Goal: Task Accomplishment & Management: Complete application form

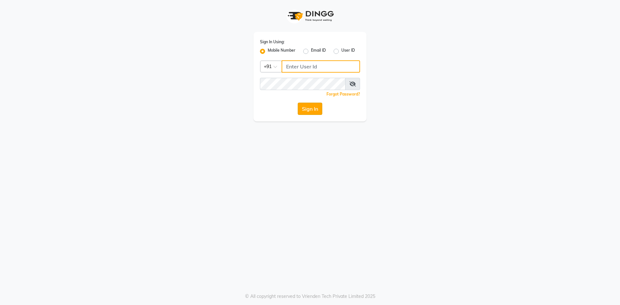
type input "9209809787"
click at [307, 110] on button "Sign In" at bounding box center [310, 109] width 25 height 12
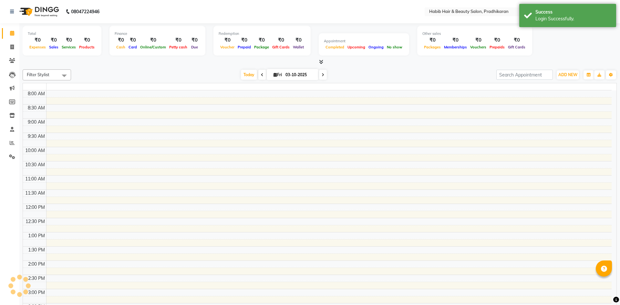
select select "en"
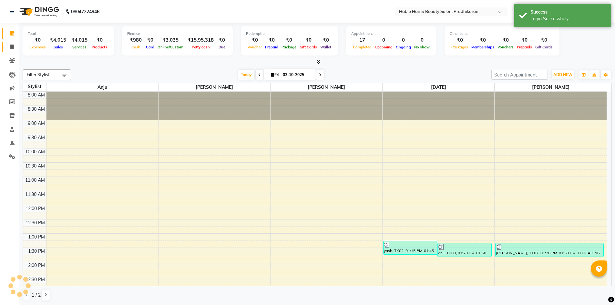
click at [7, 51] on link "Invoice" at bounding box center [10, 47] width 16 height 11
select select "service"
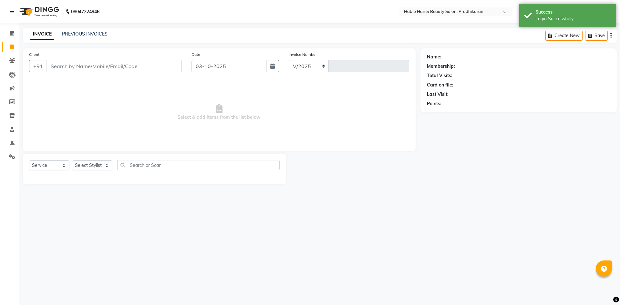
select select "5583"
type input "5190"
click at [68, 71] on input "Client" at bounding box center [114, 66] width 135 height 12
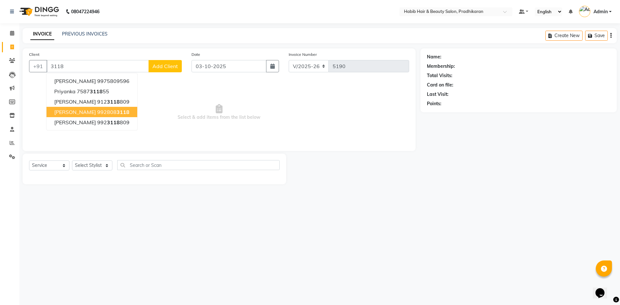
click at [97, 109] on ngb-highlight "992808 3118" at bounding box center [113, 112] width 32 height 6
type input "9928083118"
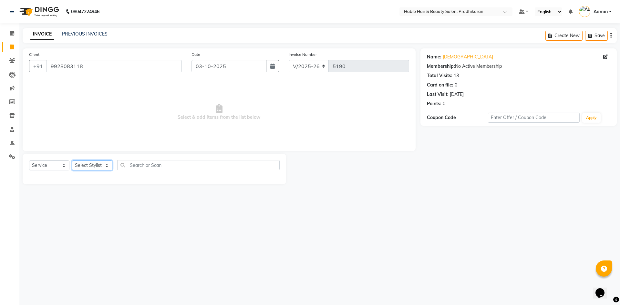
click at [85, 168] on select "Select Stylist Admin [PERSON_NAME] Anju [PERSON_NAME] [PERSON_NAME] [PERSON_NAM…" at bounding box center [92, 166] width 40 height 10
select select "38177"
click at [72, 161] on select "Select Stylist Admin [PERSON_NAME] Anju [PERSON_NAME] [PERSON_NAME] [PERSON_NAM…" at bounding box center [92, 166] width 40 height 10
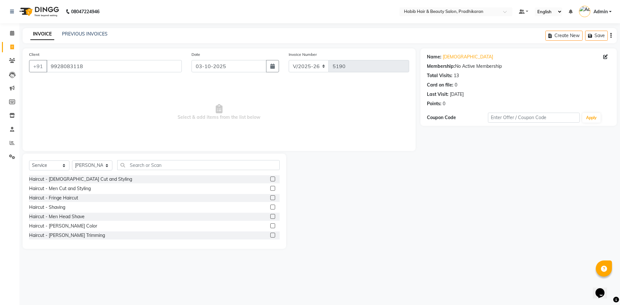
click at [270, 189] on label at bounding box center [272, 188] width 5 height 5
click at [270, 189] on input "checkbox" at bounding box center [272, 189] width 4 height 4
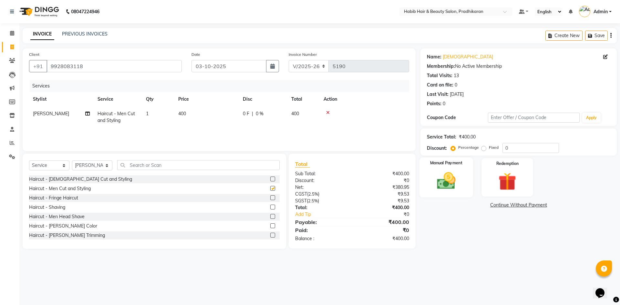
checkbox input "false"
click at [524, 148] on input "0" at bounding box center [531, 148] width 57 height 10
type input "50"
click at [435, 189] on img at bounding box center [446, 180] width 30 height 21
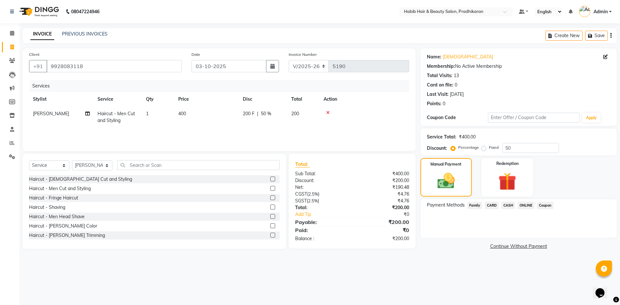
click at [526, 210] on div "ONLINE" at bounding box center [524, 206] width 19 height 9
click at [524, 206] on span "ONLINE" at bounding box center [526, 205] width 17 height 7
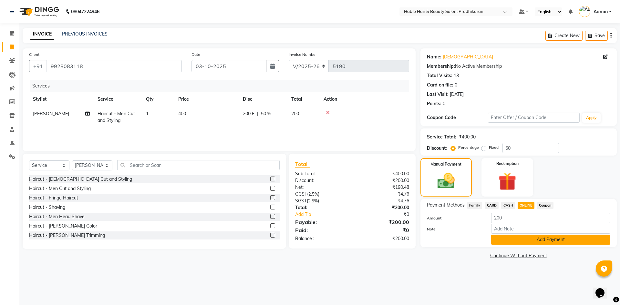
click at [528, 239] on button "Add Payment" at bounding box center [550, 240] width 119 height 10
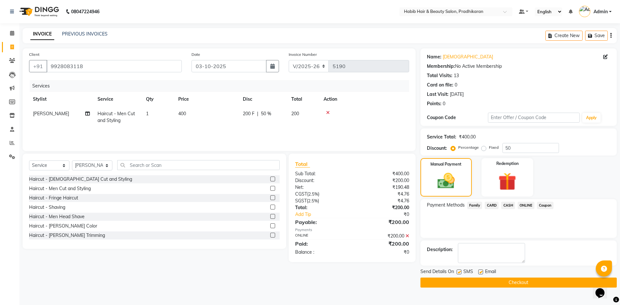
click at [505, 280] on button "Checkout" at bounding box center [519, 283] width 196 height 10
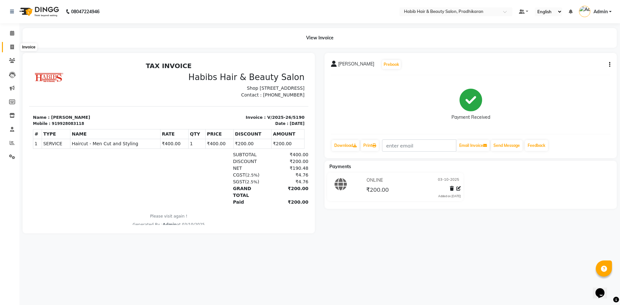
click at [11, 50] on span at bounding box center [11, 47] width 11 height 7
select select "5583"
select select "service"
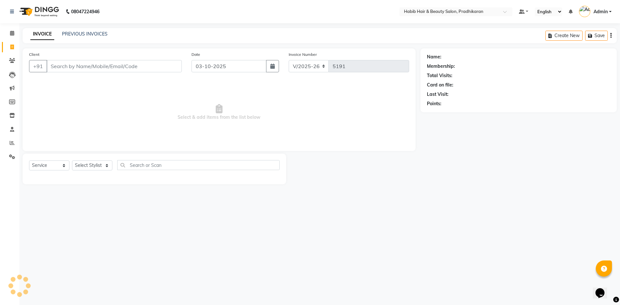
click at [120, 69] on input "Client" at bounding box center [114, 66] width 135 height 12
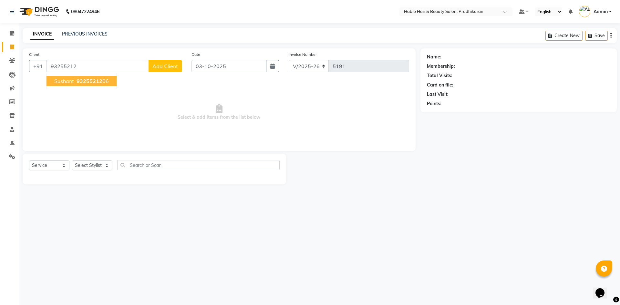
click at [70, 80] on span "sushant" at bounding box center [64, 81] width 20 height 6
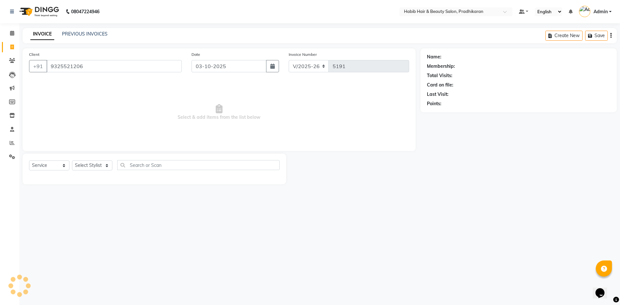
type input "9325521206"
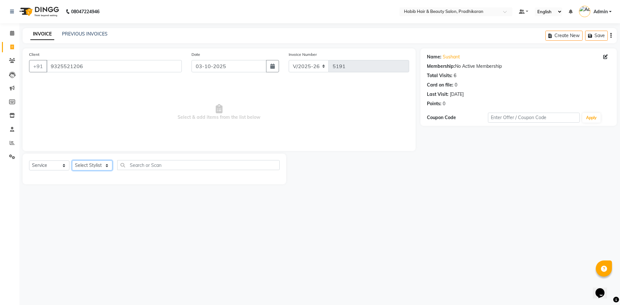
click at [90, 162] on select "Select Stylist Admin [PERSON_NAME] Anju [PERSON_NAME] [PERSON_NAME] [PERSON_NAM…" at bounding box center [92, 166] width 40 height 10
select select "91574"
click at [72, 161] on select "Select Stylist Admin [PERSON_NAME] Anju [PERSON_NAME] [PERSON_NAME] [PERSON_NAM…" at bounding box center [92, 166] width 40 height 10
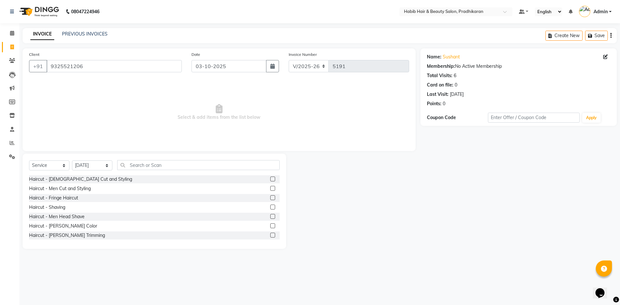
click at [270, 188] on label at bounding box center [272, 188] width 5 height 5
click at [270, 188] on input "checkbox" at bounding box center [272, 189] width 4 height 4
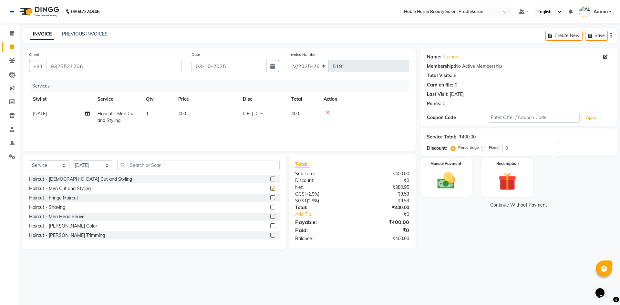
checkbox input "false"
click at [270, 234] on label at bounding box center [272, 235] width 5 height 5
click at [270, 234] on input "checkbox" at bounding box center [272, 236] width 4 height 4
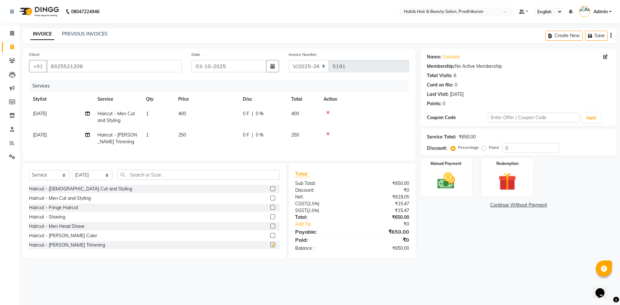
checkbox input "false"
click at [510, 144] on input "0" at bounding box center [531, 148] width 57 height 10
type input "50"
click at [452, 189] on img at bounding box center [446, 180] width 30 height 21
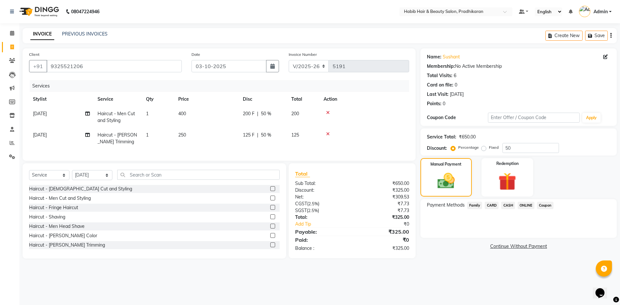
click at [522, 208] on span "ONLINE" at bounding box center [526, 205] width 17 height 7
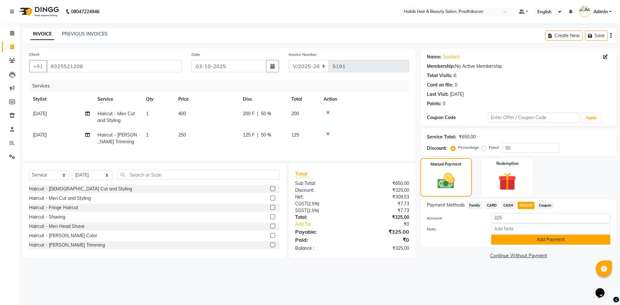
click at [527, 240] on button "Add Payment" at bounding box center [550, 240] width 119 height 10
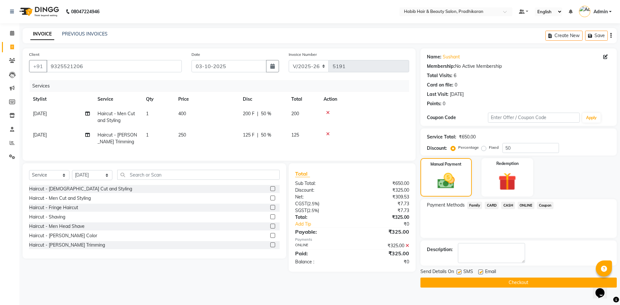
click at [526, 282] on button "Checkout" at bounding box center [519, 283] width 196 height 10
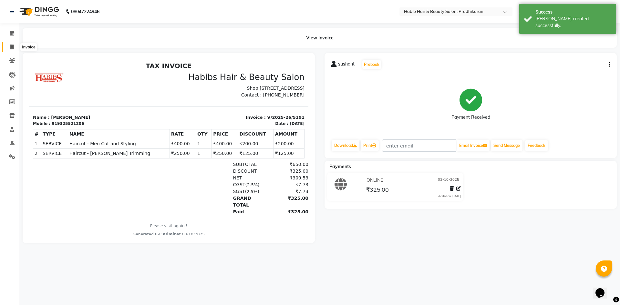
click at [10, 50] on span at bounding box center [11, 47] width 11 height 7
select select "5583"
select select "service"
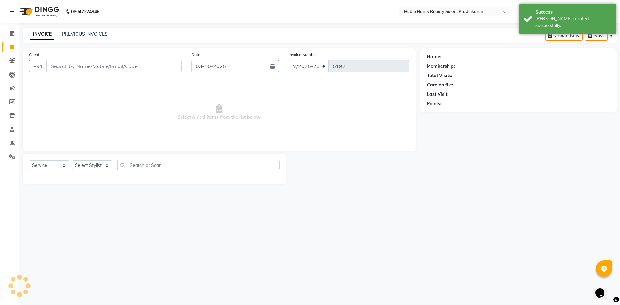
click at [61, 65] on input "Client" at bounding box center [114, 66] width 135 height 12
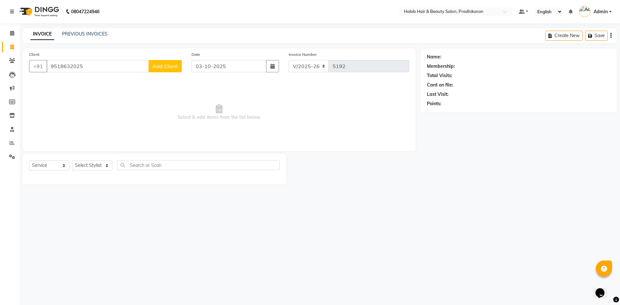
type input "9518632025"
click at [171, 66] on span "Add Client" at bounding box center [165, 66] width 26 height 6
select select
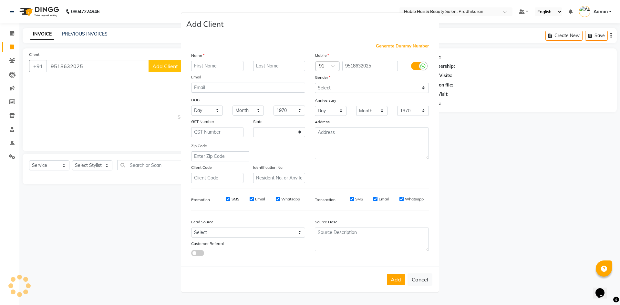
click at [204, 66] on input "text" at bounding box center [217, 66] width 52 height 10
type input "p"
select select "22"
type input "poonam"
click at [422, 87] on select "Select [DEMOGRAPHIC_DATA] [DEMOGRAPHIC_DATA] Other Prefer Not To Say" at bounding box center [372, 88] width 114 height 10
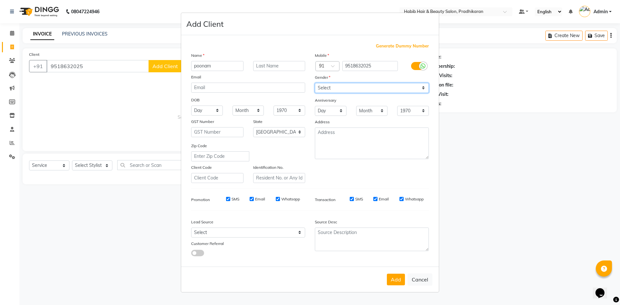
select select "[DEMOGRAPHIC_DATA]"
click at [315, 83] on select "Select [DEMOGRAPHIC_DATA] [DEMOGRAPHIC_DATA] Other Prefer Not To Say" at bounding box center [372, 88] width 114 height 10
click at [400, 280] on button "Add" at bounding box center [396, 280] width 18 height 12
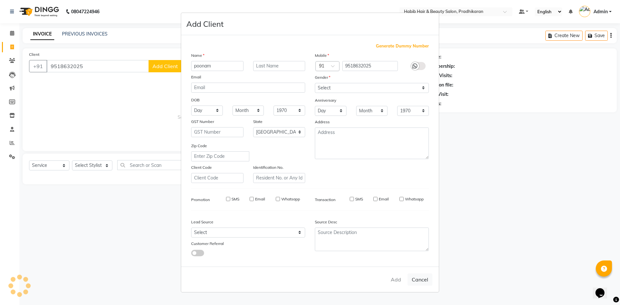
select select
select select "null"
select select
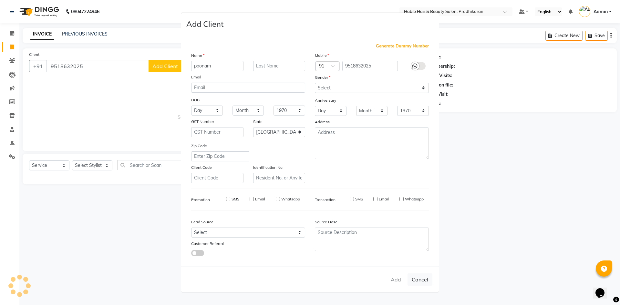
select select
checkbox input "false"
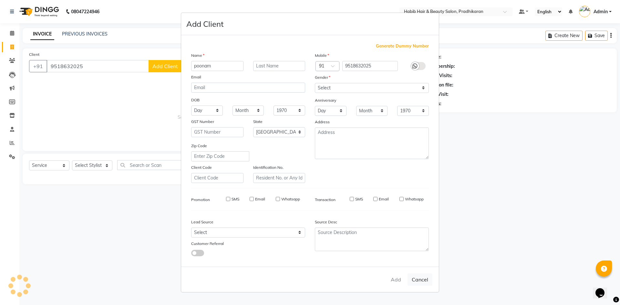
checkbox input "false"
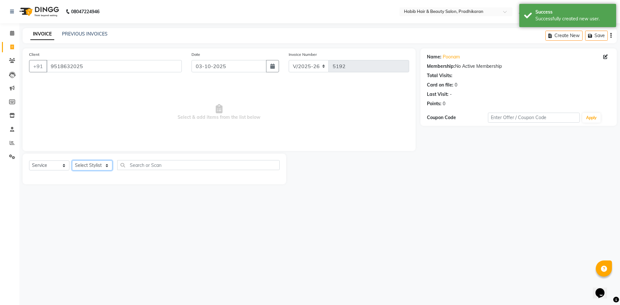
click at [108, 167] on select "Select Stylist Admin [PERSON_NAME] Anju [PERSON_NAME] [PERSON_NAME] [PERSON_NAM…" at bounding box center [92, 166] width 40 height 10
select select "91958"
click at [72, 161] on select "Select Stylist Admin [PERSON_NAME] Anju [PERSON_NAME] [PERSON_NAME] [PERSON_NAM…" at bounding box center [92, 166] width 40 height 10
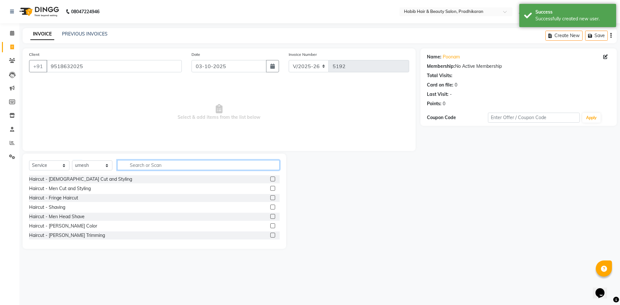
click at [158, 162] on input "text" at bounding box center [198, 165] width 162 height 10
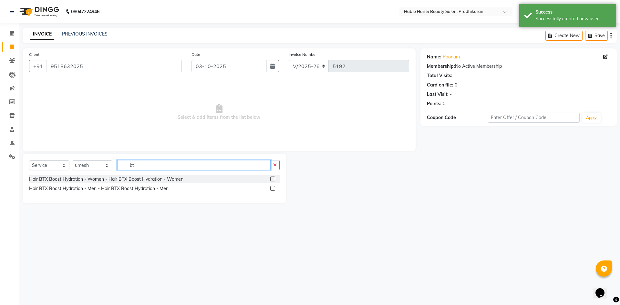
type input "bt"
click at [274, 179] on label at bounding box center [272, 179] width 5 height 5
click at [274, 179] on input "checkbox" at bounding box center [272, 179] width 4 height 4
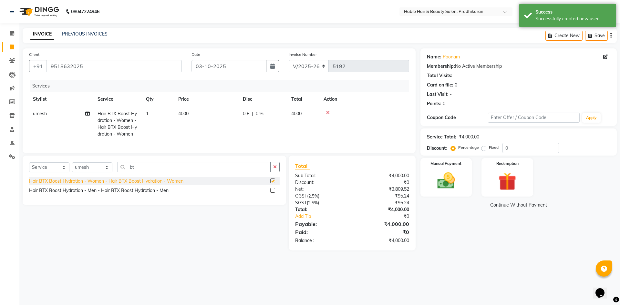
checkbox input "false"
click at [105, 172] on select "Select Stylist Admin [PERSON_NAME] Anju [PERSON_NAME] [PERSON_NAME] [PERSON_NAM…" at bounding box center [92, 167] width 40 height 10
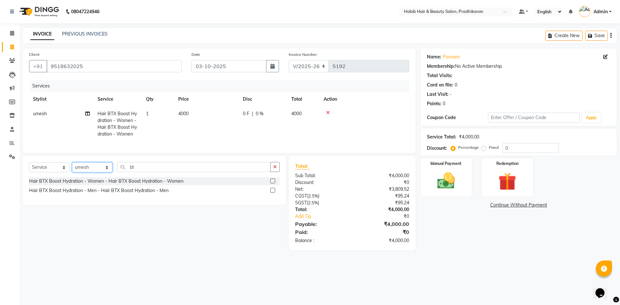
select select "75422"
click at [72, 167] on select "Select Stylist Admin [PERSON_NAME] Anju [PERSON_NAME] [PERSON_NAME] [PERSON_NAM…" at bounding box center [92, 167] width 40 height 10
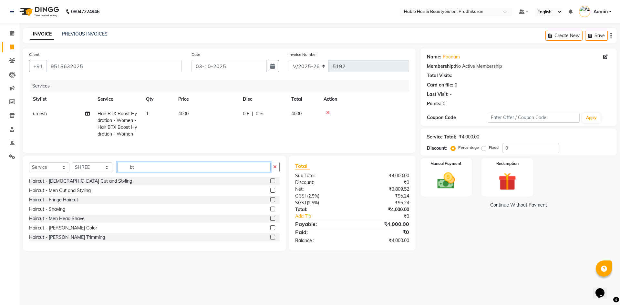
click at [175, 171] on input "bt" at bounding box center [193, 167] width 153 height 10
type input "b"
type input "bt"
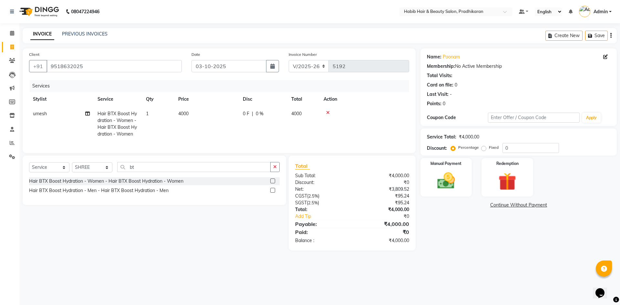
click at [274, 183] on label at bounding box center [272, 181] width 5 height 5
click at [274, 183] on input "checkbox" at bounding box center [272, 181] width 4 height 4
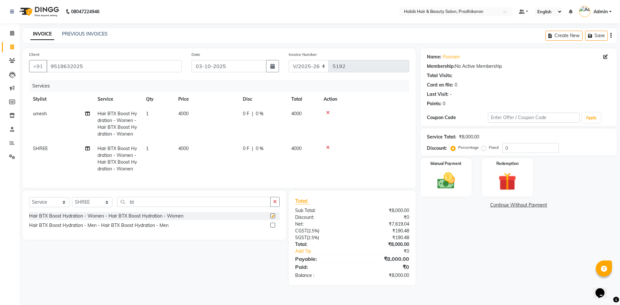
checkbox input "false"
click at [208, 113] on td "4000" at bounding box center [206, 124] width 65 height 35
select select "91958"
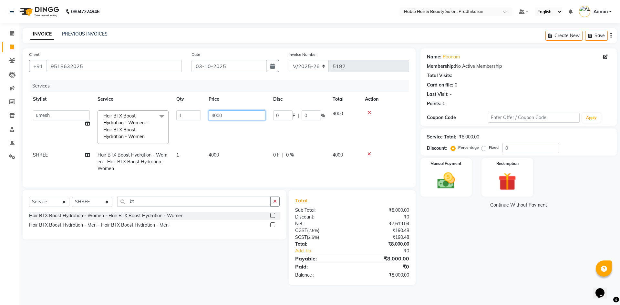
click at [233, 120] on td "4000" at bounding box center [237, 127] width 65 height 41
type input "4"
type input "6000"
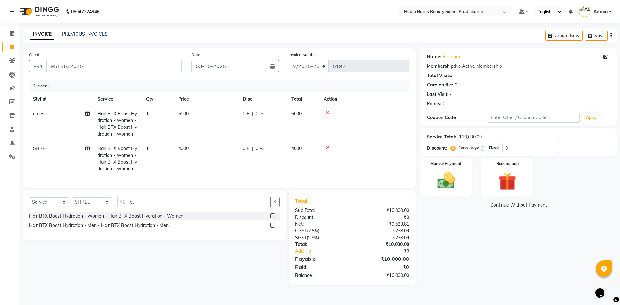
click at [237, 156] on td "4000" at bounding box center [206, 158] width 65 height 35
select select "75422"
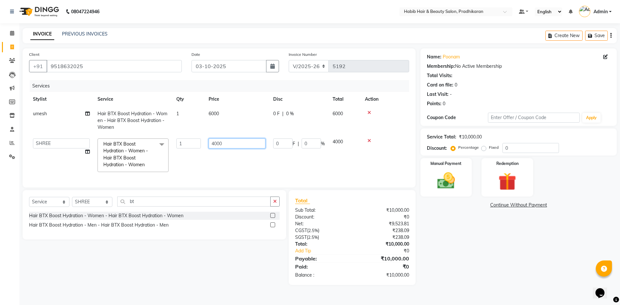
click at [236, 141] on input "4000" at bounding box center [237, 144] width 57 height 10
type input "4"
type input "6000"
click at [99, 207] on select "Select Stylist Admin [PERSON_NAME] Anju [PERSON_NAME] [PERSON_NAME] [PERSON_NAM…" at bounding box center [92, 202] width 40 height 10
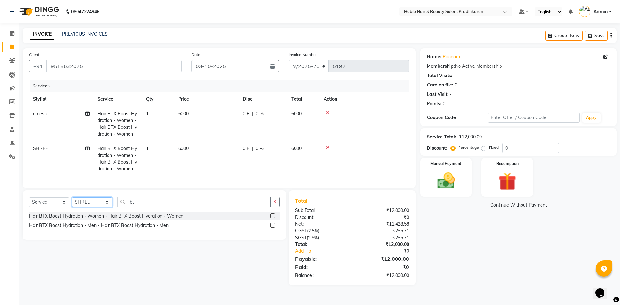
select select "38181"
click at [72, 202] on select "Select Stylist Admin [PERSON_NAME] Anju [PERSON_NAME] [PERSON_NAME] [PERSON_NAM…" at bounding box center [92, 202] width 40 height 10
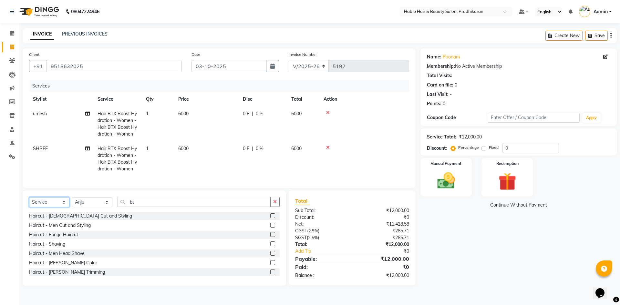
click at [63, 207] on select "Select Service Product Membership Package Voucher Prepaid Gift Card" at bounding box center [49, 202] width 40 height 10
select select "product"
click at [29, 202] on select "Select Service Product Membership Package Voucher Prepaid Gift Card" at bounding box center [49, 202] width 40 height 10
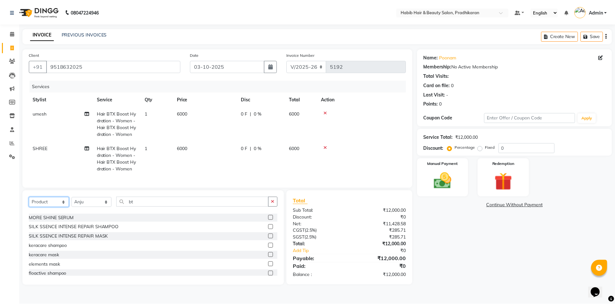
scroll to position [132, 0]
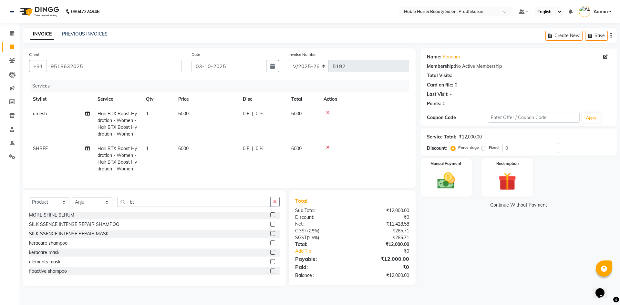
click at [270, 255] on label at bounding box center [272, 252] width 5 height 5
click at [270, 255] on input "checkbox" at bounding box center [272, 253] width 4 height 4
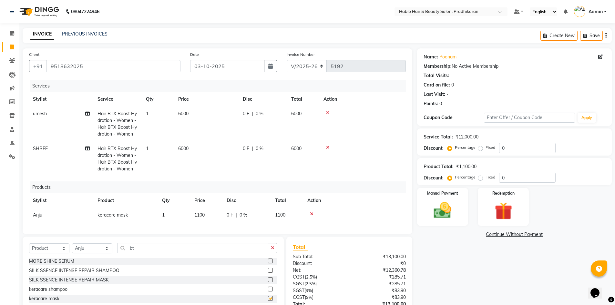
checkbox input "false"
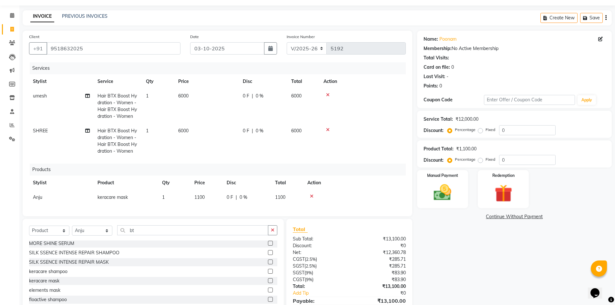
scroll to position [32, 0]
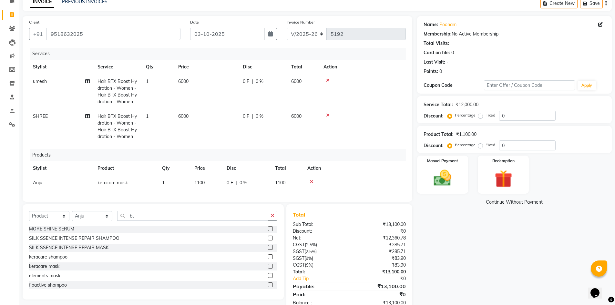
click at [268, 259] on label at bounding box center [270, 257] width 5 height 5
click at [268, 259] on input "checkbox" at bounding box center [270, 257] width 4 height 4
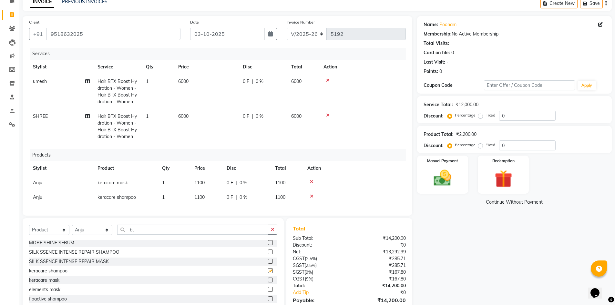
checkbox input "false"
click at [216, 198] on td "1100" at bounding box center [207, 197] width 32 height 15
select select "38181"
click at [207, 180] on td "1100" at bounding box center [207, 183] width 32 height 15
select select "38181"
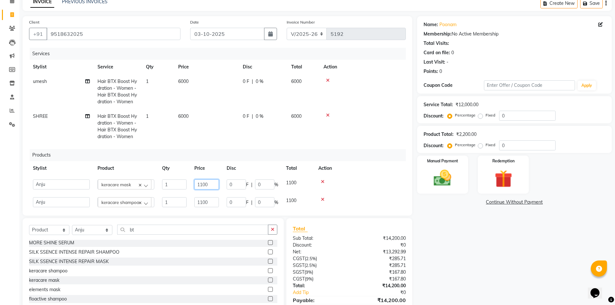
click at [218, 183] on input "1100" at bounding box center [206, 185] width 25 height 10
type input "1200"
click at [105, 231] on select "Select Stylist Admin [PERSON_NAME] Anju [PERSON_NAME] [PERSON_NAME] [PERSON_NAM…" at bounding box center [92, 230] width 40 height 10
select select "75422"
click at [72, 225] on select "Select Stylist Admin [PERSON_NAME] Anju [PERSON_NAME] [PERSON_NAME] [PERSON_NAM…" at bounding box center [92, 230] width 40 height 10
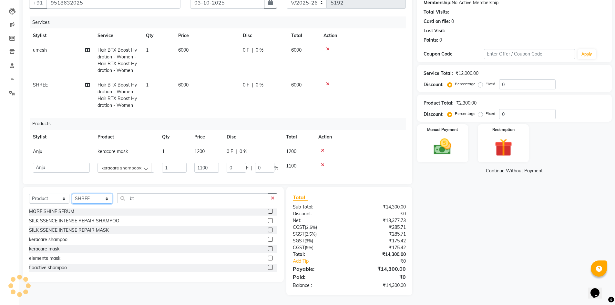
scroll to position [100, 0]
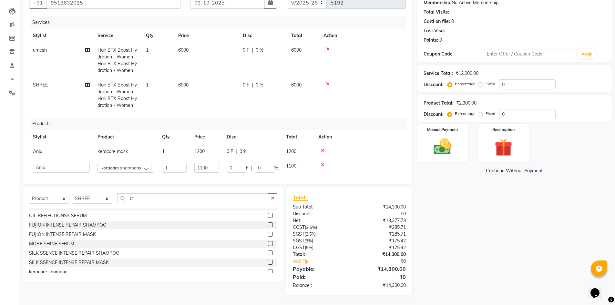
click at [268, 215] on label at bounding box center [270, 215] width 5 height 5
click at [268, 215] on input "checkbox" at bounding box center [270, 216] width 4 height 4
checkbox input "false"
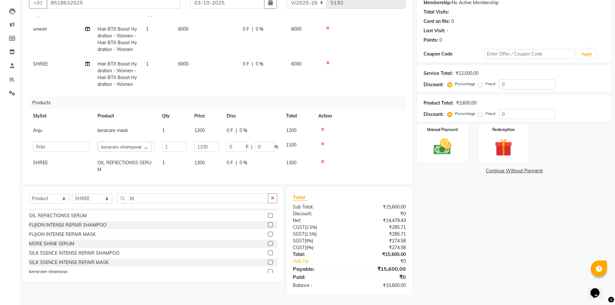
scroll to position [23, 0]
click at [216, 162] on td "1300" at bounding box center [207, 163] width 32 height 21
select select "75422"
click at [216, 162] on input "1300" at bounding box center [206, 163] width 25 height 10
click at [321, 158] on icon at bounding box center [323, 159] width 4 height 5
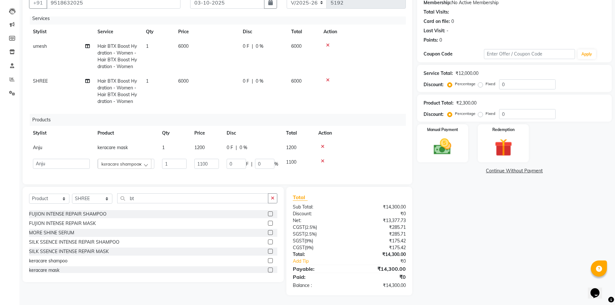
scroll to position [100, 0]
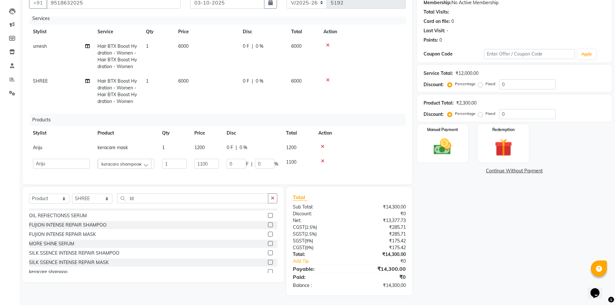
click at [268, 215] on label at bounding box center [270, 215] width 5 height 5
click at [268, 215] on input "checkbox" at bounding box center [270, 216] width 4 height 4
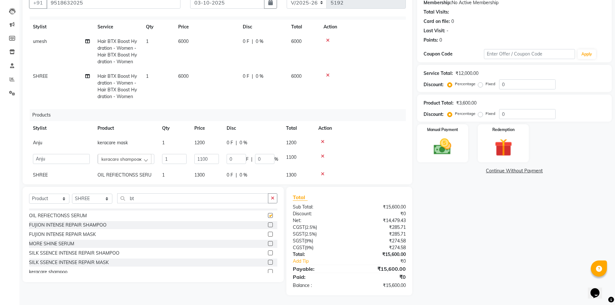
scroll to position [23, 0]
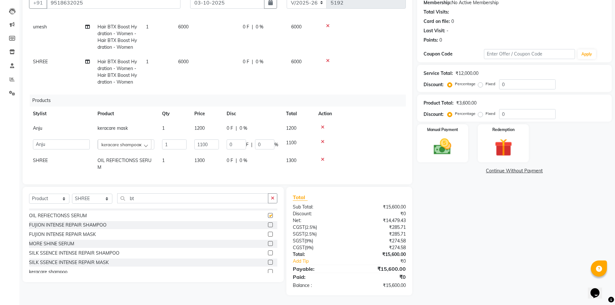
checkbox input "false"
click at [209, 158] on td "1300" at bounding box center [207, 163] width 32 height 21
select select "75422"
click at [216, 162] on input "1300" at bounding box center [206, 163] width 25 height 10
type input "1"
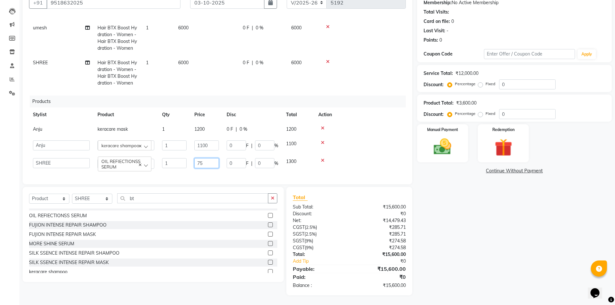
type input "750"
click at [352, 155] on td at bounding box center [360, 163] width 91 height 21
click at [513, 82] on input "0" at bounding box center [527, 84] width 57 height 10
type input "50"
click at [430, 146] on img at bounding box center [443, 146] width 30 height 21
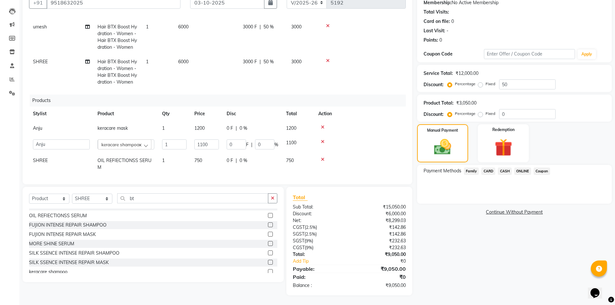
click at [514, 170] on div "ONLINE" at bounding box center [521, 172] width 19 height 9
click at [518, 171] on span "ONLINE" at bounding box center [523, 171] width 17 height 7
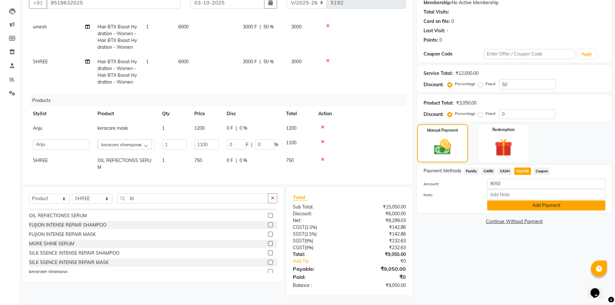
click at [536, 209] on button "Add Payment" at bounding box center [546, 206] width 118 height 10
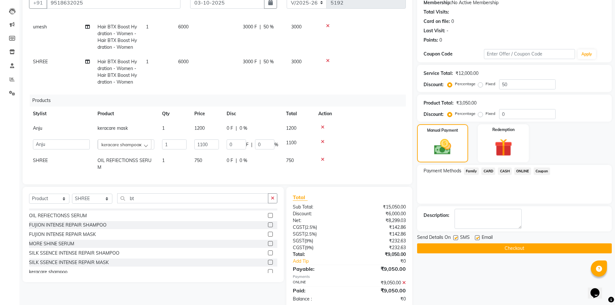
click at [548, 246] on button "Checkout" at bounding box center [514, 249] width 195 height 10
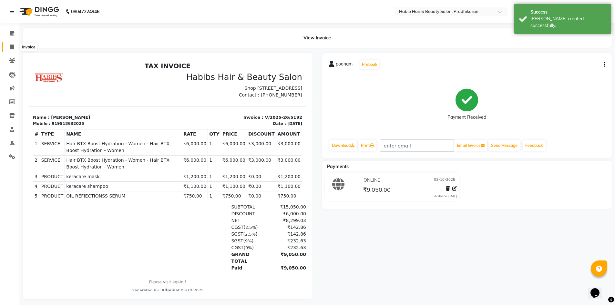
click at [8, 49] on span at bounding box center [11, 47] width 11 height 7
select select "5583"
select select "service"
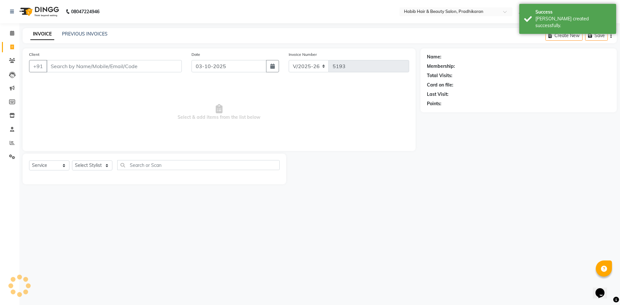
click at [94, 68] on input "Client" at bounding box center [114, 66] width 135 height 12
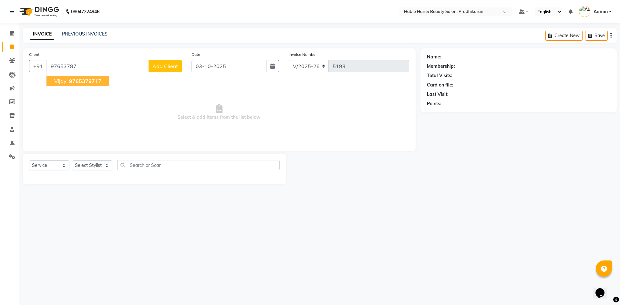
click at [95, 79] on ngb-highlight "97653787 17" at bounding box center [85, 81] width 34 height 6
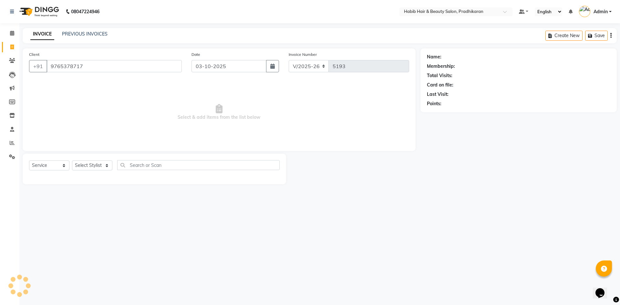
type input "9765378717"
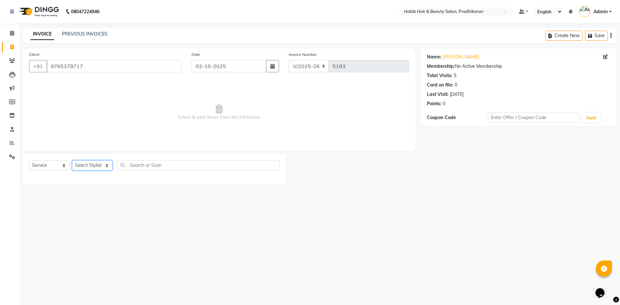
click at [97, 164] on select "Select Stylist Admin [PERSON_NAME] Anju [PERSON_NAME] [PERSON_NAME] [PERSON_NAM…" at bounding box center [92, 166] width 40 height 10
select select "38177"
click at [72, 161] on select "Select Stylist Admin [PERSON_NAME] Anju [PERSON_NAME] [PERSON_NAME] [PERSON_NAM…" at bounding box center [92, 166] width 40 height 10
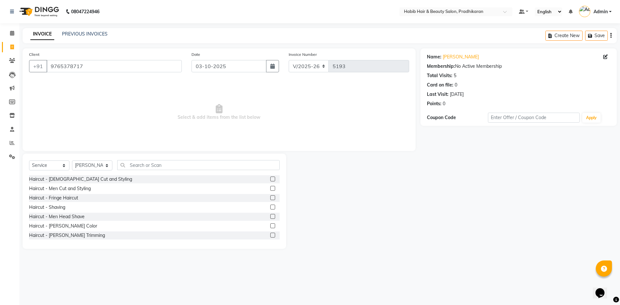
click at [270, 189] on label at bounding box center [272, 188] width 5 height 5
click at [270, 189] on input "checkbox" at bounding box center [272, 189] width 4 height 4
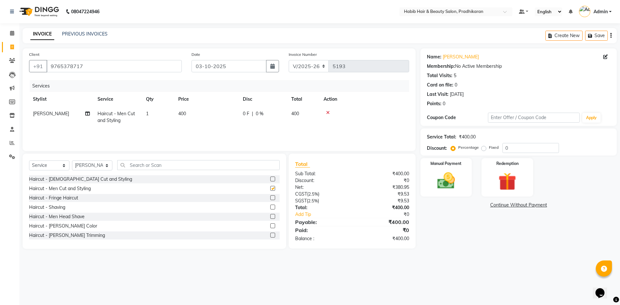
checkbox input "false"
click at [517, 145] on input "0" at bounding box center [531, 148] width 57 height 10
type input "50"
click at [455, 191] on img at bounding box center [446, 180] width 30 height 21
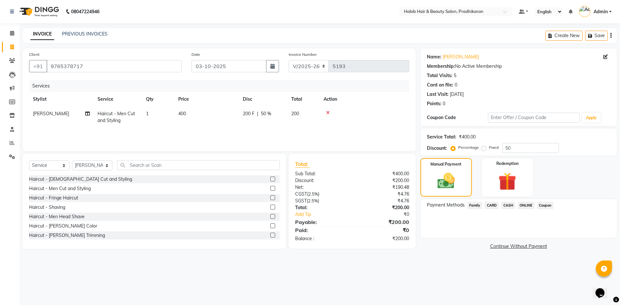
click at [524, 205] on span "ONLINE" at bounding box center [526, 205] width 17 height 7
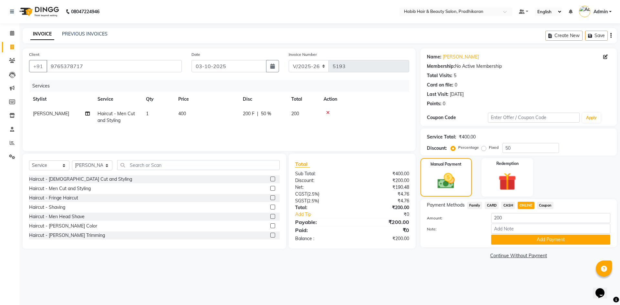
click at [508, 206] on span "CASH" at bounding box center [508, 205] width 14 height 7
click at [512, 237] on button "Add Payment" at bounding box center [550, 240] width 119 height 10
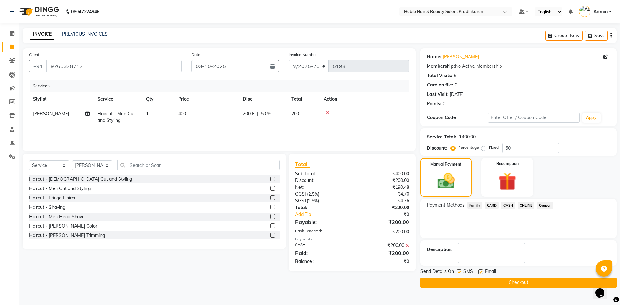
click at [512, 281] on button "Checkout" at bounding box center [519, 283] width 196 height 10
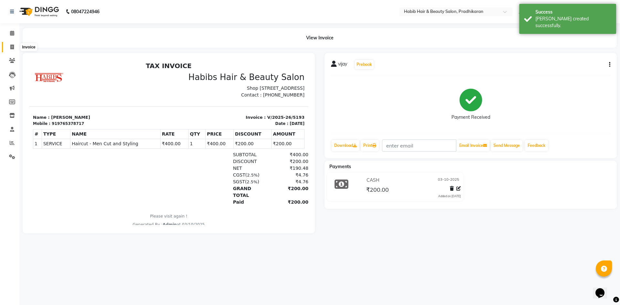
click at [9, 48] on span at bounding box center [11, 47] width 11 height 7
select select "5583"
select select "service"
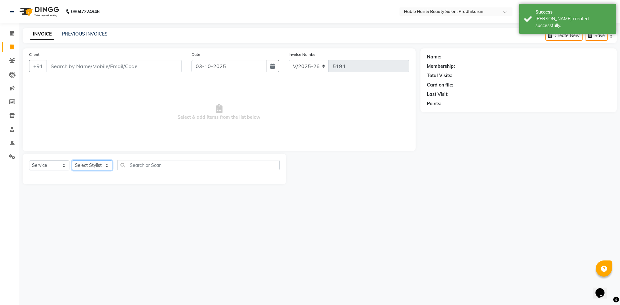
click at [93, 166] on select "Select Stylist Admin [PERSON_NAME] Anju [PERSON_NAME] [PERSON_NAME] [PERSON_NAM…" at bounding box center [92, 166] width 40 height 10
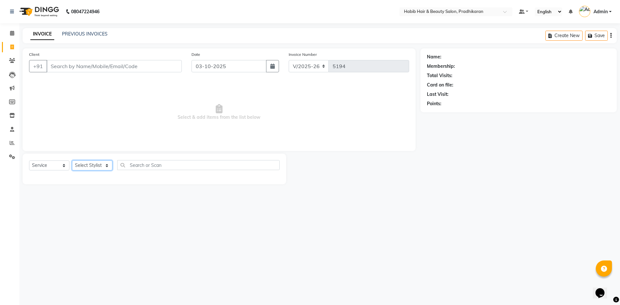
select select "38177"
click at [72, 161] on select "Select Stylist Admin [PERSON_NAME] Anju [PERSON_NAME] [PERSON_NAME] [PERSON_NAM…" at bounding box center [92, 166] width 40 height 10
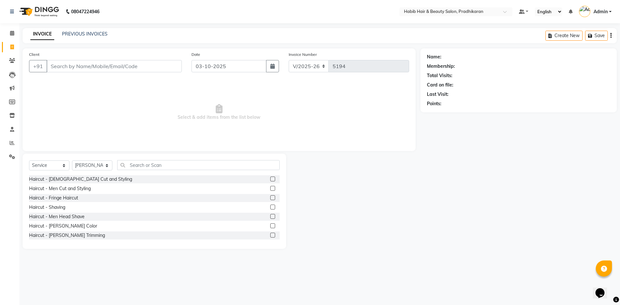
click at [270, 178] on label at bounding box center [272, 179] width 5 height 5
click at [270, 178] on input "checkbox" at bounding box center [272, 179] width 4 height 4
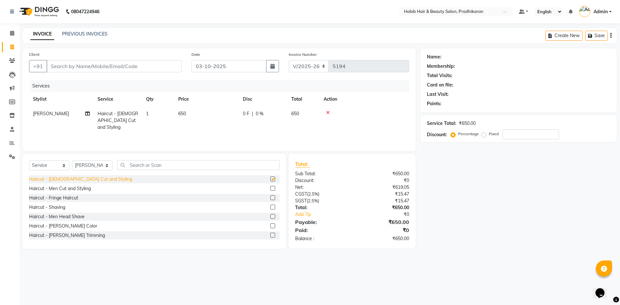
checkbox input "false"
click at [100, 165] on select "Select Stylist Admin [PERSON_NAME] Anju [PERSON_NAME] [PERSON_NAME] [PERSON_NAM…" at bounding box center [92, 166] width 40 height 10
select select "75422"
click at [72, 161] on select "Select Stylist Admin [PERSON_NAME] Anju [PERSON_NAME] [PERSON_NAME] [PERSON_NAM…" at bounding box center [92, 166] width 40 height 10
click at [270, 180] on label at bounding box center [272, 179] width 5 height 5
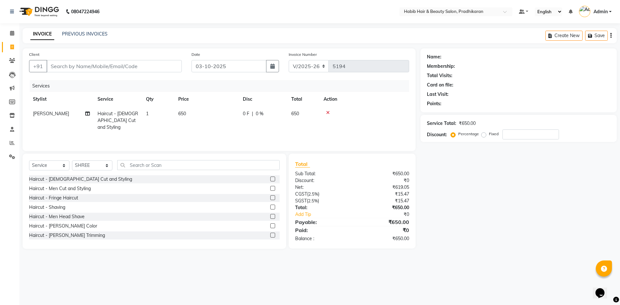
click at [270, 180] on input "checkbox" at bounding box center [272, 179] width 4 height 4
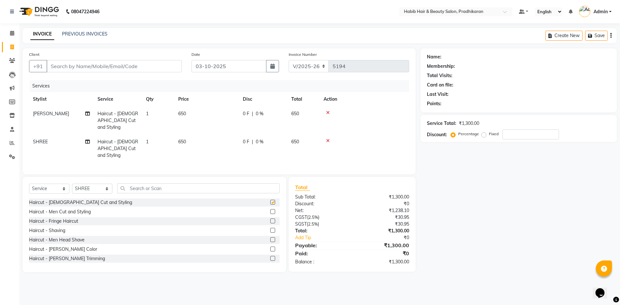
checkbox input "false"
click at [108, 184] on select "Select Stylist Admin [PERSON_NAME] Anju [PERSON_NAME] [PERSON_NAME] [PERSON_NAM…" at bounding box center [92, 189] width 40 height 10
select select "92013"
click at [72, 184] on select "Select Stylist Admin [PERSON_NAME] Anju [PERSON_NAME] [PERSON_NAME] [PERSON_NAM…" at bounding box center [92, 189] width 40 height 10
click at [130, 183] on input "text" at bounding box center [198, 188] width 162 height 10
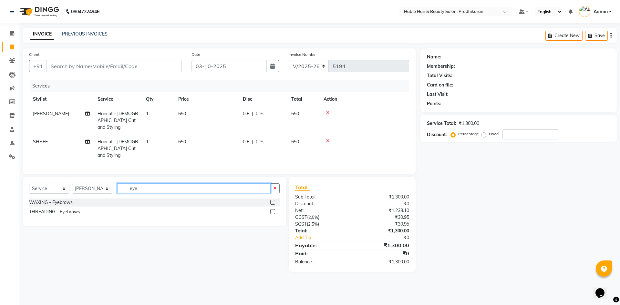
type input "eye"
click at [272, 209] on label at bounding box center [272, 211] width 5 height 5
click at [272, 210] on input "checkbox" at bounding box center [272, 212] width 4 height 4
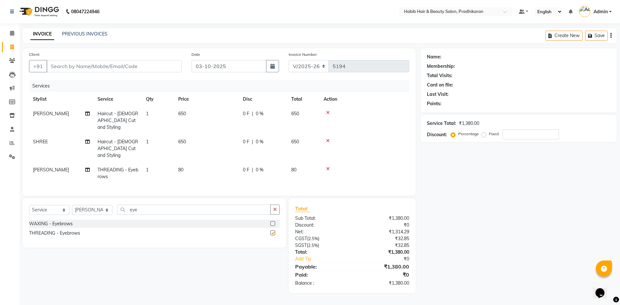
checkbox input "false"
click at [216, 135] on td "650" at bounding box center [206, 149] width 65 height 28
select select "75422"
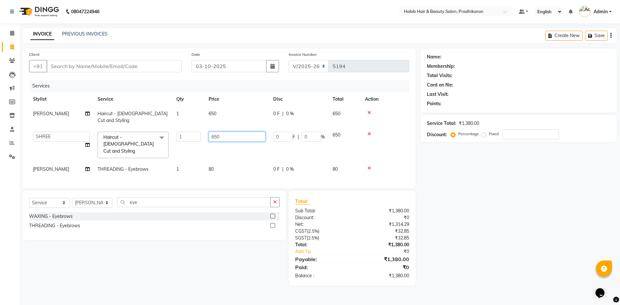
click at [224, 132] on input "650" at bounding box center [237, 137] width 57 height 10
type input "6"
type input "400"
click at [248, 112] on tr "[PERSON_NAME] Haircut - [DEMOGRAPHIC_DATA] Cut and Styling 1 650 0 F | 0 % 650" at bounding box center [219, 117] width 380 height 21
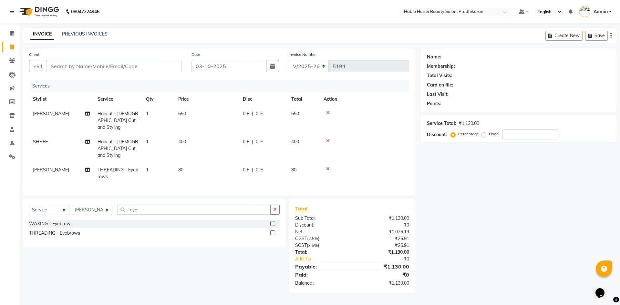
click at [215, 115] on td "650" at bounding box center [206, 121] width 65 height 28
select select "38177"
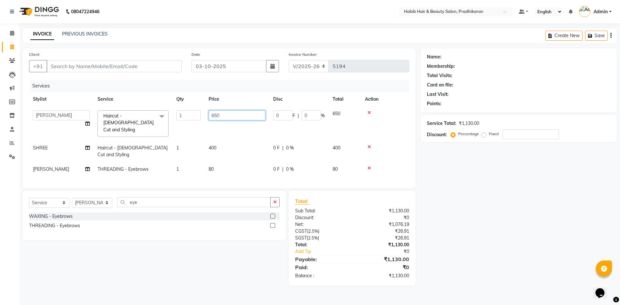
click at [228, 113] on input "650" at bounding box center [237, 115] width 57 height 10
type input "6"
type input "400"
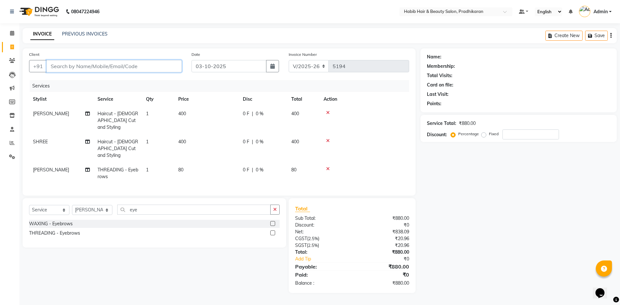
click at [133, 70] on input "Client" at bounding box center [114, 66] width 135 height 12
type input "7"
type input "0"
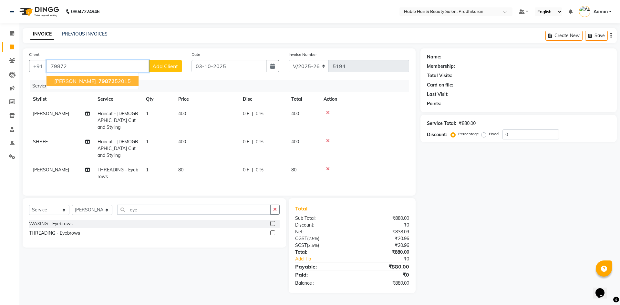
click at [99, 81] on span "79872" at bounding box center [107, 81] width 16 height 6
type input "7987252015"
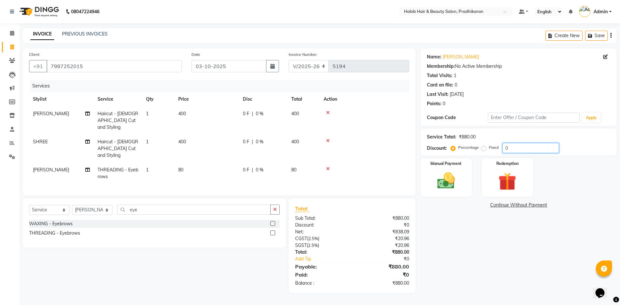
click at [516, 145] on input "0" at bounding box center [531, 148] width 57 height 10
type input "50"
click at [445, 179] on img at bounding box center [446, 180] width 30 height 21
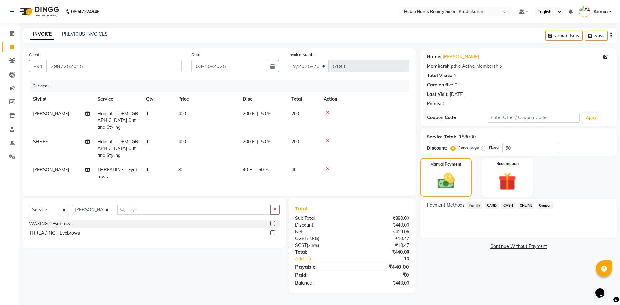
click at [521, 204] on span "ONLINE" at bounding box center [526, 205] width 17 height 7
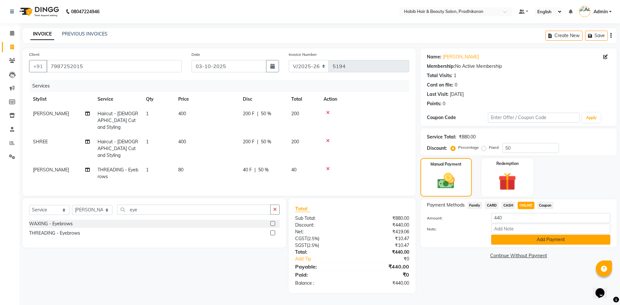
click at [519, 240] on button "Add Payment" at bounding box center [550, 240] width 119 height 10
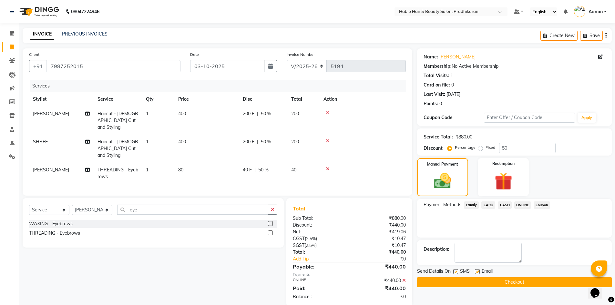
click at [513, 277] on button "Checkout" at bounding box center [514, 282] width 195 height 10
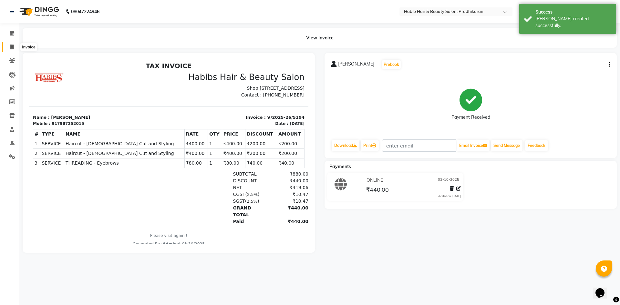
click at [14, 47] on icon at bounding box center [12, 47] width 4 height 5
select select "5583"
select select "service"
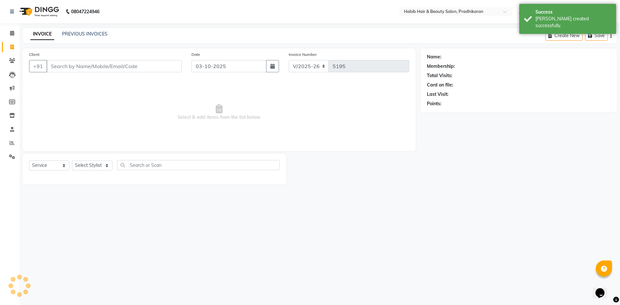
click at [62, 65] on input "Client" at bounding box center [114, 66] width 135 height 12
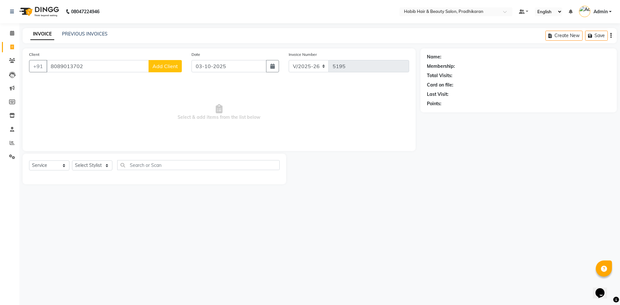
type input "8089013702"
click at [162, 69] on button "Add Client" at bounding box center [165, 66] width 33 height 12
select select "22"
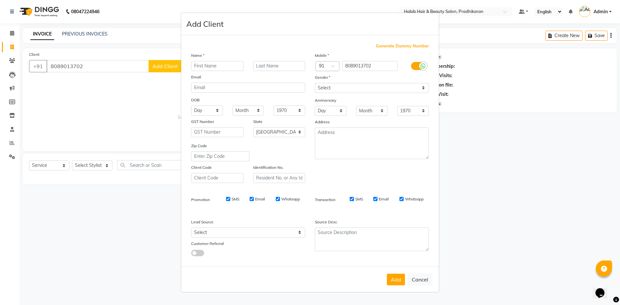
click at [217, 67] on input "text" at bounding box center [217, 66] width 52 height 10
type input "[PERSON_NAME]"
click at [422, 89] on select "Select [DEMOGRAPHIC_DATA] [DEMOGRAPHIC_DATA] Other Prefer Not To Say" at bounding box center [372, 88] width 114 height 10
select select "[DEMOGRAPHIC_DATA]"
click at [315, 83] on select "Select [DEMOGRAPHIC_DATA] [DEMOGRAPHIC_DATA] Other Prefer Not To Say" at bounding box center [372, 88] width 114 height 10
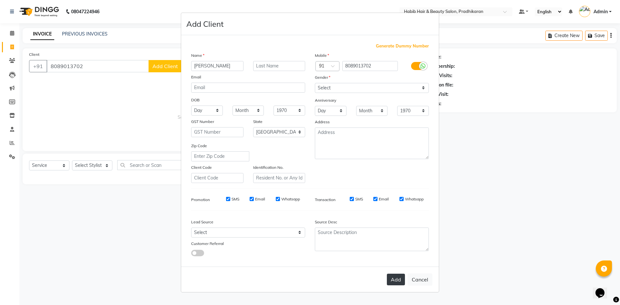
click at [396, 278] on button "Add" at bounding box center [396, 280] width 18 height 12
select select
select select "null"
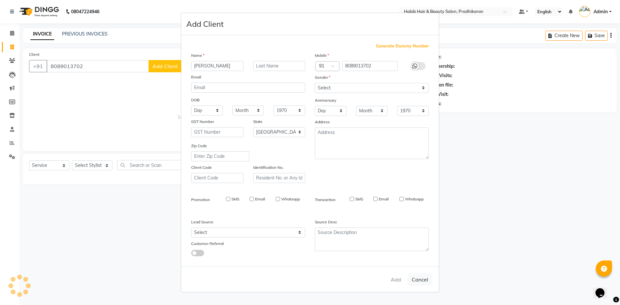
select select
checkbox input "false"
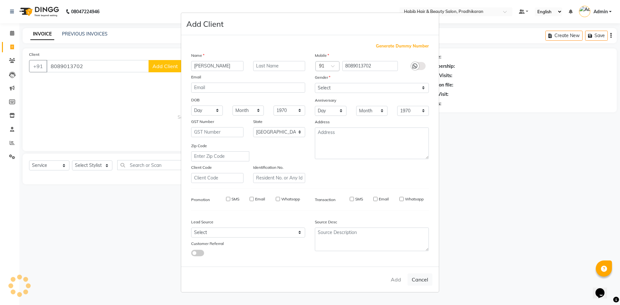
checkbox input "false"
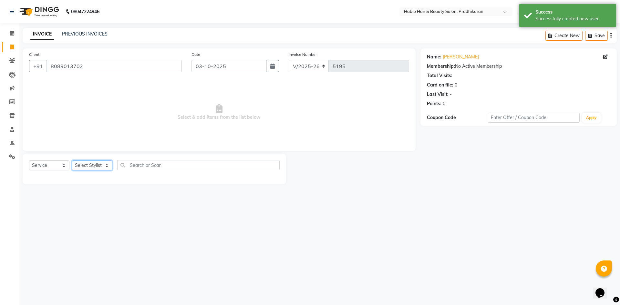
click at [100, 166] on select "Select Stylist Admin [PERSON_NAME] Anju [PERSON_NAME] [PERSON_NAME] [PERSON_NAM…" at bounding box center [92, 166] width 40 height 10
select select "91958"
click at [72, 161] on select "Select Stylist Admin [PERSON_NAME] Anju [PERSON_NAME] [PERSON_NAME] [PERSON_NAM…" at bounding box center [92, 166] width 40 height 10
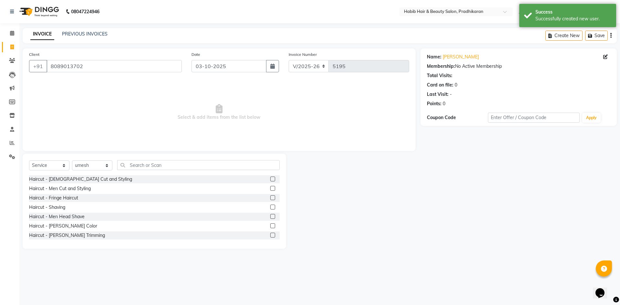
click at [270, 177] on label at bounding box center [272, 179] width 5 height 5
click at [270, 177] on input "checkbox" at bounding box center [272, 179] width 4 height 4
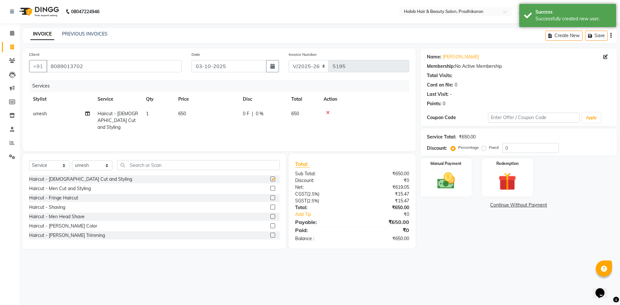
checkbox input "false"
click at [213, 111] on td "650" at bounding box center [206, 121] width 65 height 28
select select "91958"
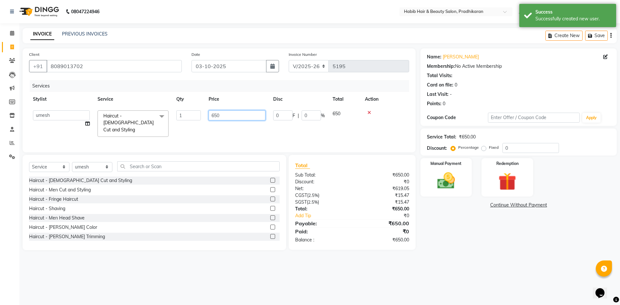
drag, startPoint x: 226, startPoint y: 117, endPoint x: 243, endPoint y: 103, distance: 21.6
click at [230, 113] on input "650" at bounding box center [237, 115] width 57 height 10
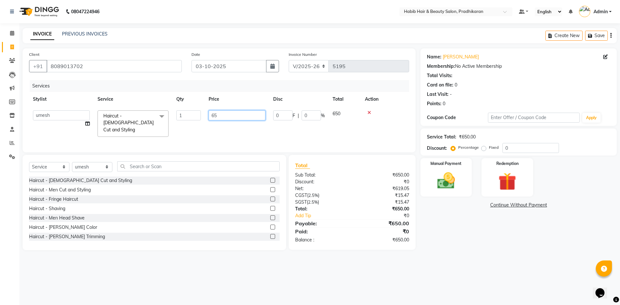
type input "6"
type input "800"
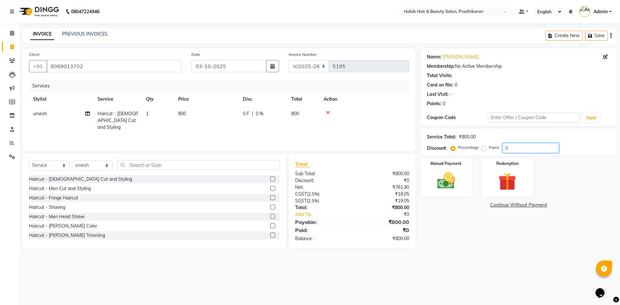
drag, startPoint x: 520, startPoint y: 150, endPoint x: 509, endPoint y: 142, distance: 13.3
click at [515, 147] on input "0" at bounding box center [531, 148] width 57 height 10
type input "50"
click at [442, 166] on label "Manual Payment" at bounding box center [446, 163] width 32 height 6
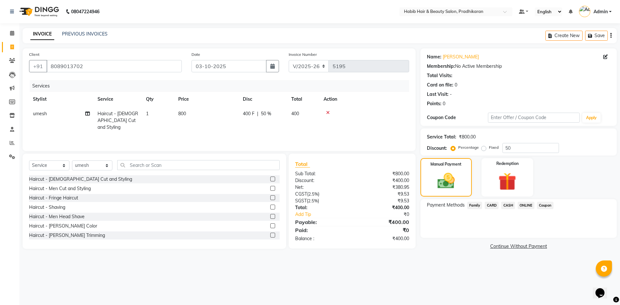
click at [521, 203] on span "ONLINE" at bounding box center [526, 205] width 17 height 7
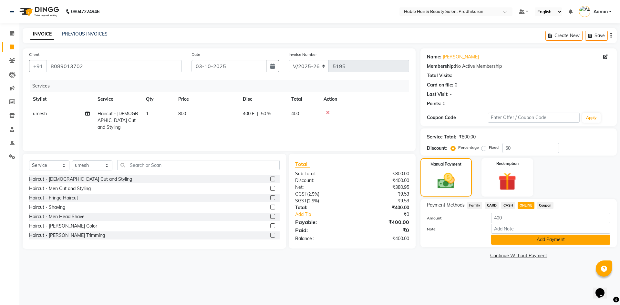
click at [516, 238] on button "Add Payment" at bounding box center [550, 240] width 119 height 10
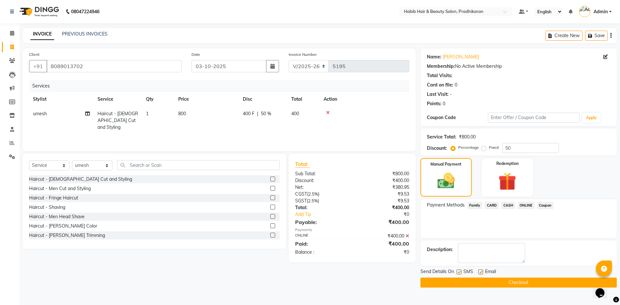
click at [514, 283] on button "Checkout" at bounding box center [519, 283] width 196 height 10
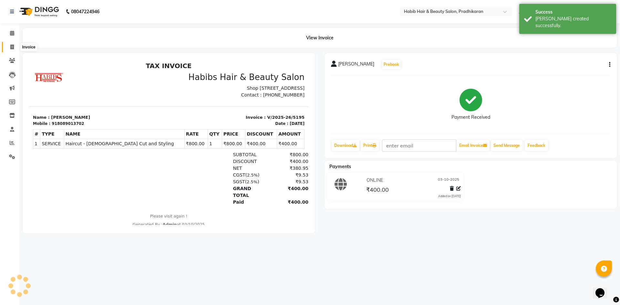
click at [9, 48] on span at bounding box center [11, 47] width 11 height 7
select select "service"
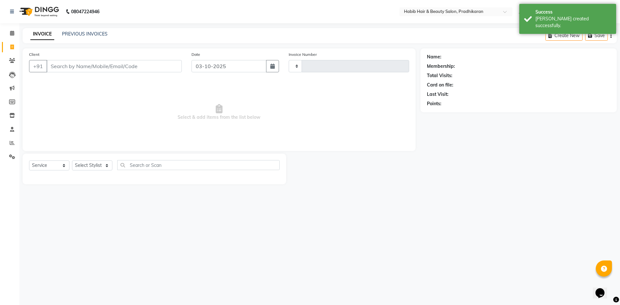
type input "5196"
select select "5583"
click at [75, 34] on link "PREVIOUS INVOICES" at bounding box center [85, 34] width 46 height 6
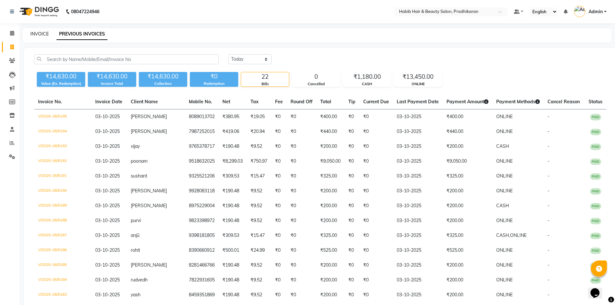
click at [38, 31] on link "INVOICE" at bounding box center [39, 34] width 18 height 6
select select "5583"
select select "service"
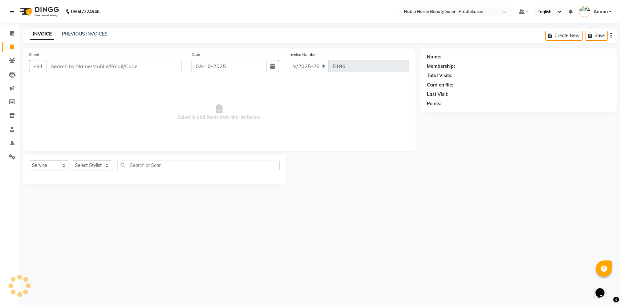
click at [506, 96] on div "Last Visit:" at bounding box center [518, 94] width 183 height 7
click at [102, 164] on select "Select Stylist Admin [PERSON_NAME] Anju [PERSON_NAME] [PERSON_NAME] [PERSON_NAM…" at bounding box center [92, 166] width 40 height 10
select select "38177"
click at [72, 161] on select "Select Stylist Admin [PERSON_NAME] Anju [PERSON_NAME] [PERSON_NAME] [PERSON_NAM…" at bounding box center [92, 166] width 40 height 10
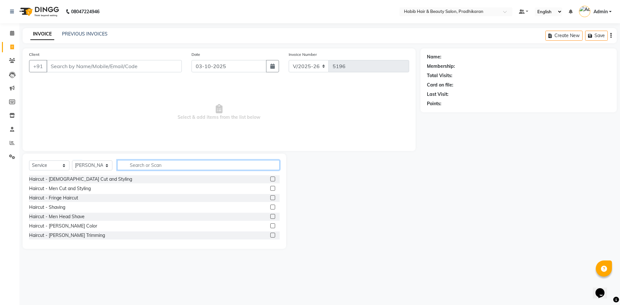
click at [133, 167] on input "text" at bounding box center [198, 165] width 162 height 10
type input "co"
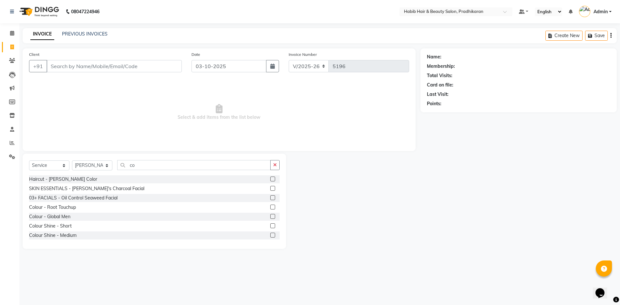
click at [270, 207] on label at bounding box center [272, 207] width 5 height 5
click at [270, 207] on input "checkbox" at bounding box center [272, 207] width 4 height 4
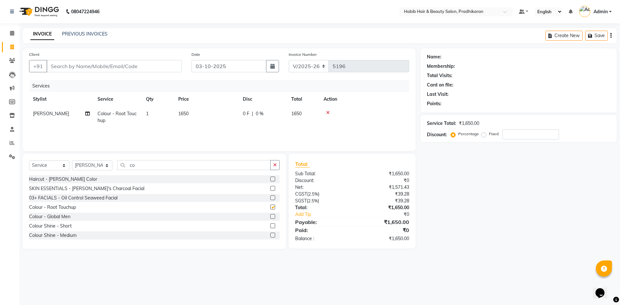
checkbox input "false"
drag, startPoint x: 162, startPoint y: 165, endPoint x: 204, endPoint y: 139, distance: 49.7
click at [163, 163] on input "co" at bounding box center [193, 165] width 153 height 10
type input "c"
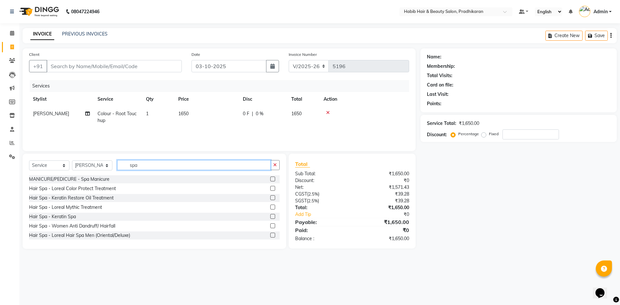
type input "spa"
drag, startPoint x: 269, startPoint y: 217, endPoint x: 267, endPoint y: 213, distance: 4.1
click at [270, 216] on label at bounding box center [272, 216] width 5 height 5
click at [270, 216] on input "checkbox" at bounding box center [272, 217] width 4 height 4
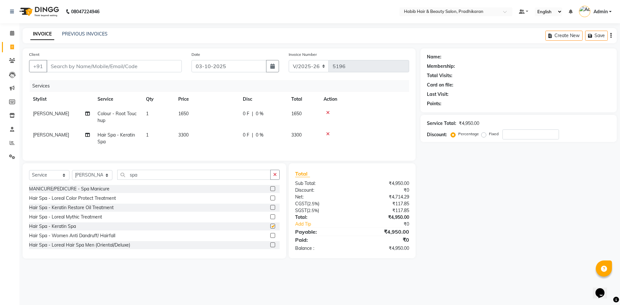
checkbox input "false"
click at [198, 140] on td "3300" at bounding box center [206, 138] width 65 height 21
select select "38177"
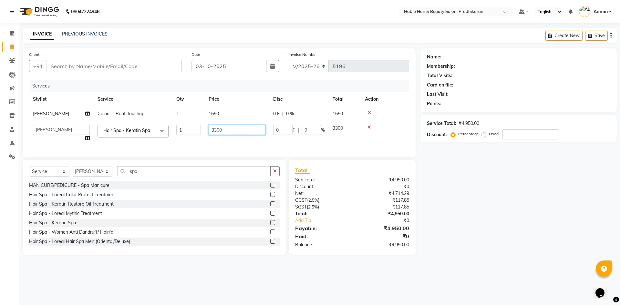
click at [228, 130] on input "3300" at bounding box center [237, 130] width 57 height 10
type input "3"
type input "4000"
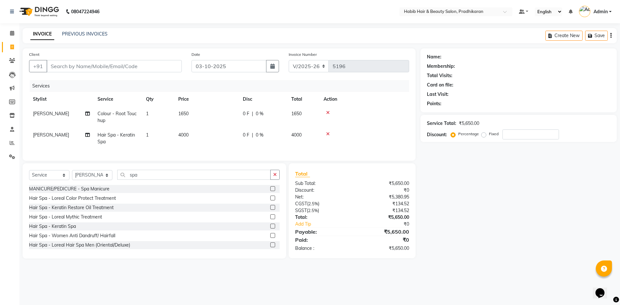
click at [239, 106] on tr "Stylist Service Qty Price Disc Total Action" at bounding box center [219, 99] width 380 height 15
click at [240, 118] on td "0 F | 0 %" at bounding box center [263, 117] width 48 height 21
select select "38177"
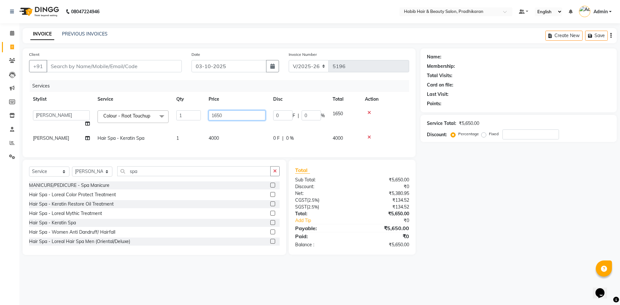
click at [243, 115] on input "1650" at bounding box center [237, 115] width 57 height 10
type input "1"
type input "2000"
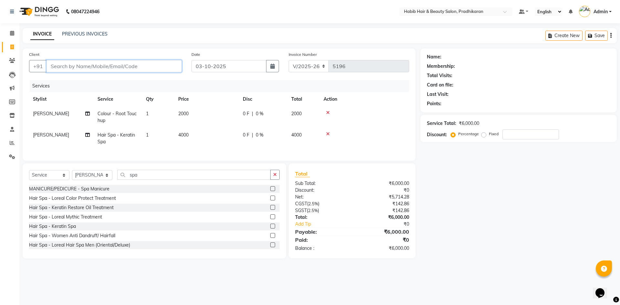
click at [136, 68] on input "Client" at bounding box center [114, 66] width 135 height 12
type input "7"
type input "0"
type input "7798772462"
click at [157, 68] on span "Add Client" at bounding box center [165, 66] width 26 height 6
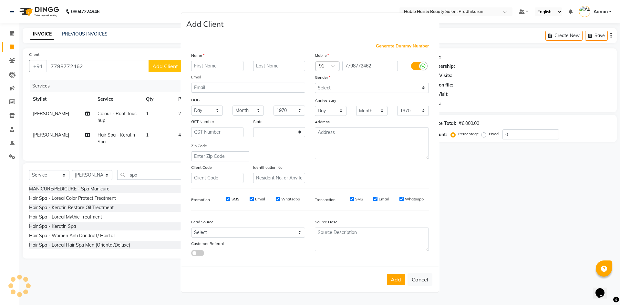
select select "22"
click at [227, 62] on input "text" at bounding box center [217, 66] width 52 height 10
type input "[PERSON_NAME]"
click at [423, 89] on select "Select [DEMOGRAPHIC_DATA] [DEMOGRAPHIC_DATA] Other Prefer Not To Say" at bounding box center [372, 88] width 114 height 10
select select "[DEMOGRAPHIC_DATA]"
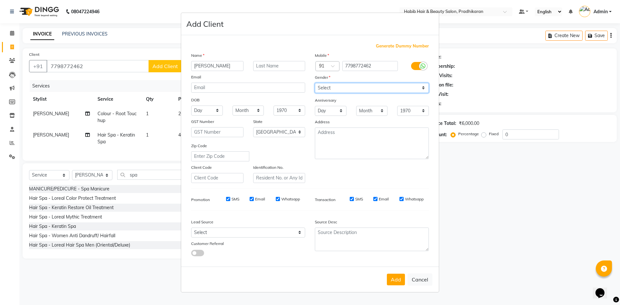
click at [315, 83] on select "Select [DEMOGRAPHIC_DATA] [DEMOGRAPHIC_DATA] Other Prefer Not To Say" at bounding box center [372, 88] width 114 height 10
click at [392, 281] on button "Add" at bounding box center [396, 280] width 18 height 12
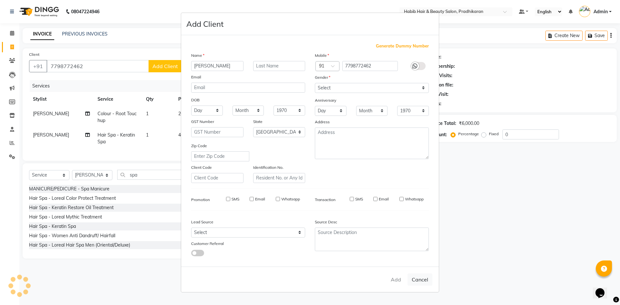
select select
select select "null"
select select
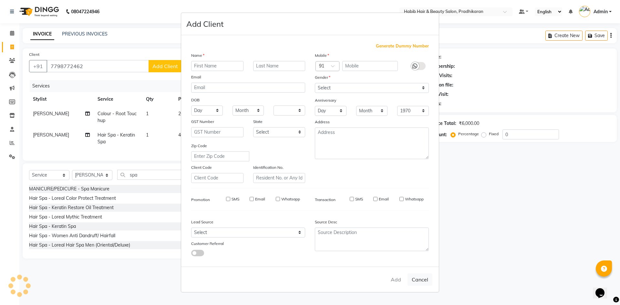
select select
checkbox input "false"
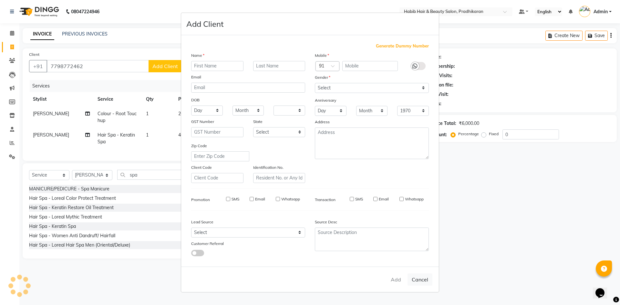
checkbox input "false"
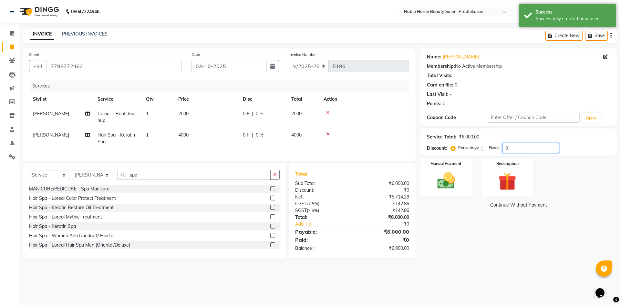
click at [526, 149] on input "0" at bounding box center [531, 148] width 57 height 10
type input "50"
click at [422, 186] on div "Manual Payment" at bounding box center [446, 178] width 54 height 40
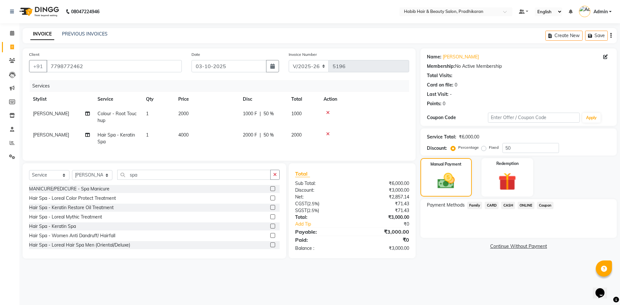
click at [329, 134] on icon at bounding box center [328, 134] width 4 height 5
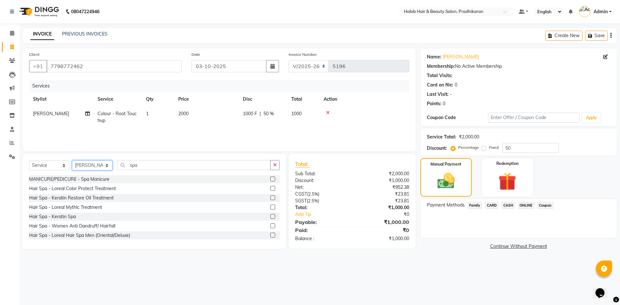
click at [103, 166] on select "Select Stylist Admin [PERSON_NAME] Anju [PERSON_NAME] [PERSON_NAME] [PERSON_NAM…" at bounding box center [92, 166] width 40 height 10
select select "91574"
click at [72, 161] on select "Select Stylist Admin [PERSON_NAME] Anju [PERSON_NAME] [PERSON_NAME] [PERSON_NAM…" at bounding box center [92, 166] width 40 height 10
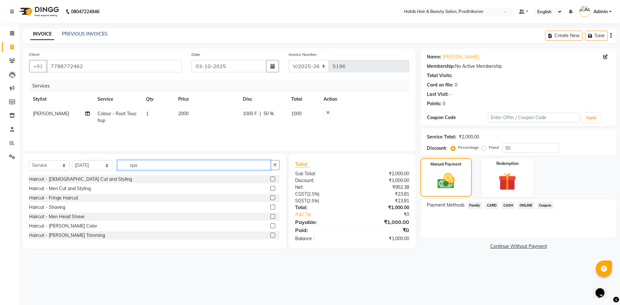
drag, startPoint x: 142, startPoint y: 166, endPoint x: 151, endPoint y: 162, distance: 9.1
click at [142, 166] on input "spa" at bounding box center [193, 165] width 153 height 10
type input "s"
type input "spa"
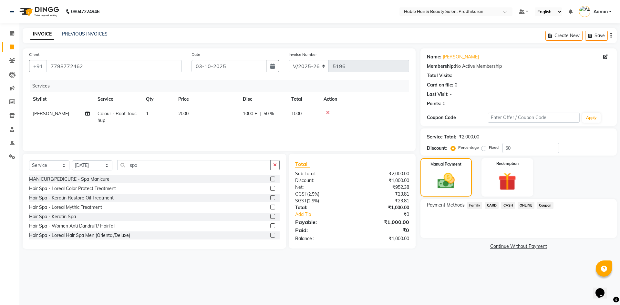
click at [270, 218] on label at bounding box center [272, 216] width 5 height 5
click at [270, 218] on input "checkbox" at bounding box center [272, 217] width 4 height 4
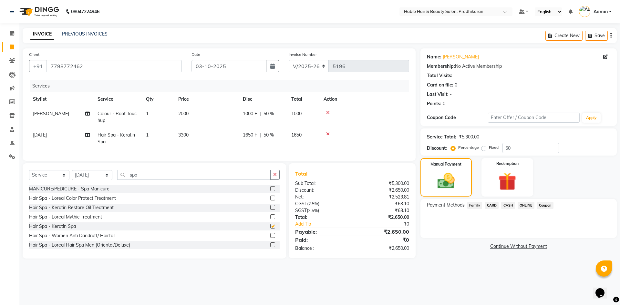
checkbox input "false"
click at [217, 137] on td "3300" at bounding box center [206, 138] width 65 height 21
select select "91574"
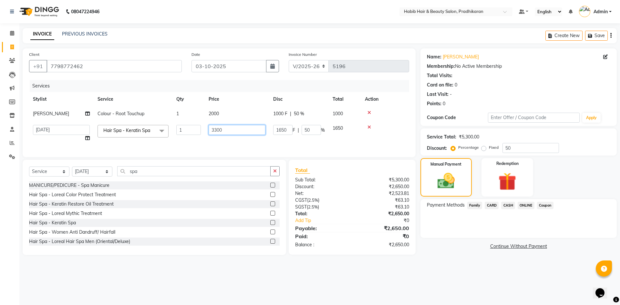
click at [232, 128] on input "3300" at bounding box center [237, 130] width 57 height 10
type input "3"
type input "4000"
click at [525, 205] on span "ONLINE" at bounding box center [526, 205] width 17 height 7
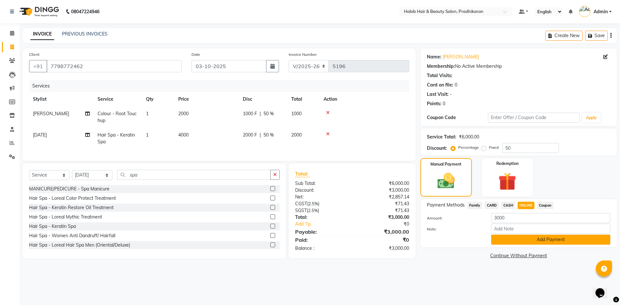
click at [521, 240] on button "Add Payment" at bounding box center [550, 240] width 119 height 10
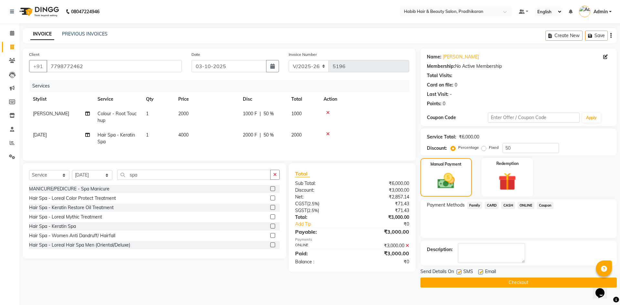
click at [526, 282] on button "Checkout" at bounding box center [519, 283] width 196 height 10
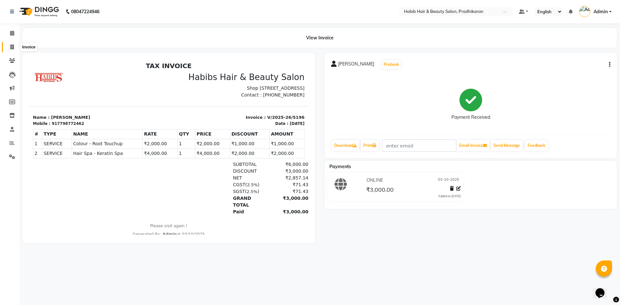
click at [15, 47] on span at bounding box center [11, 47] width 11 height 7
select select "5583"
select select "service"
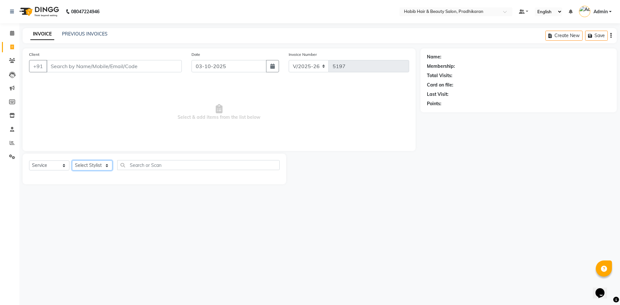
click at [109, 167] on select "Select Stylist Admin [PERSON_NAME] Anju [PERSON_NAME] [PERSON_NAME] [PERSON_NAM…" at bounding box center [92, 166] width 40 height 10
select select "92013"
click at [72, 161] on select "Select Stylist Admin [PERSON_NAME] Anju [PERSON_NAME] [PERSON_NAME] [PERSON_NAM…" at bounding box center [92, 166] width 40 height 10
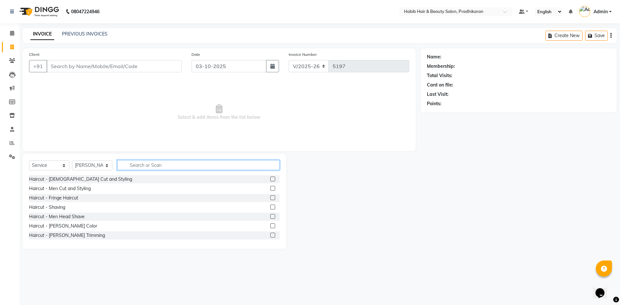
click at [150, 164] on input "text" at bounding box center [198, 165] width 162 height 10
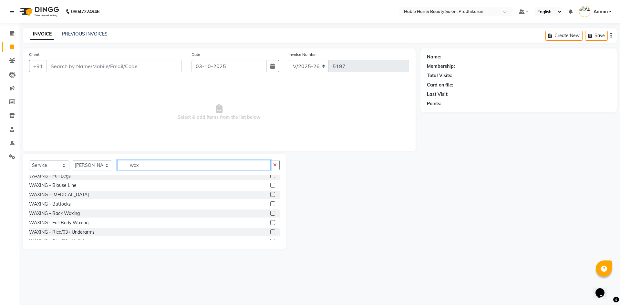
scroll to position [129, 0]
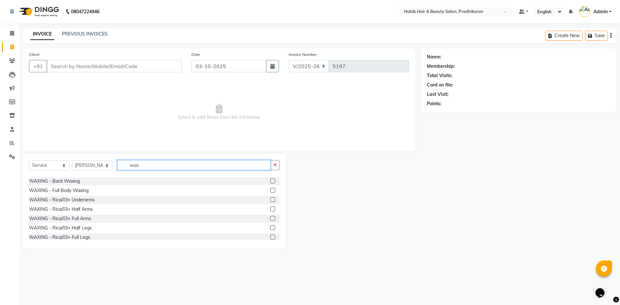
type input "wax"
click at [270, 199] on label at bounding box center [272, 199] width 5 height 5
click at [270, 199] on input "checkbox" at bounding box center [272, 200] width 4 height 4
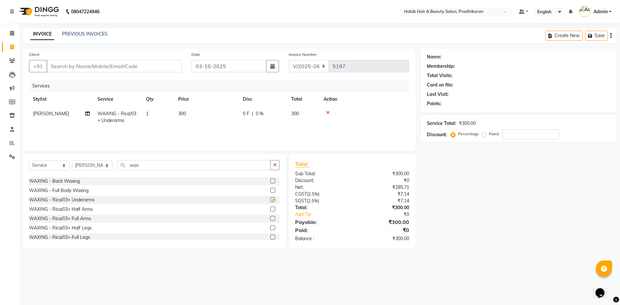
checkbox input "false"
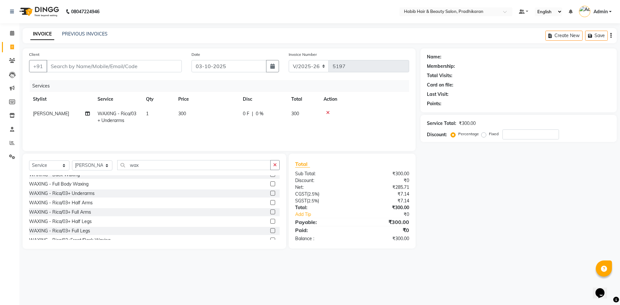
scroll to position [151, 0]
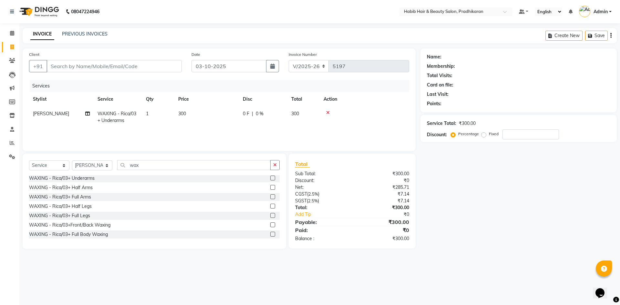
click at [270, 195] on label at bounding box center [272, 196] width 5 height 5
click at [270, 195] on input "checkbox" at bounding box center [272, 197] width 4 height 4
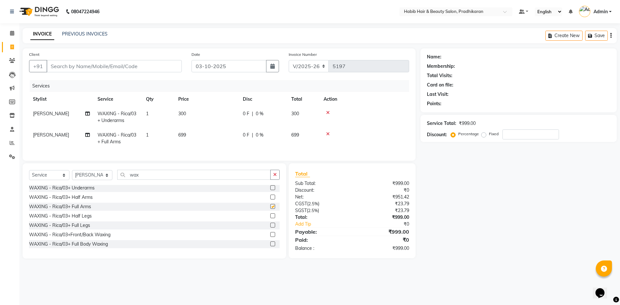
checkbox input "false"
click at [270, 218] on label at bounding box center [272, 216] width 5 height 5
click at [270, 218] on input "checkbox" at bounding box center [272, 216] width 4 height 4
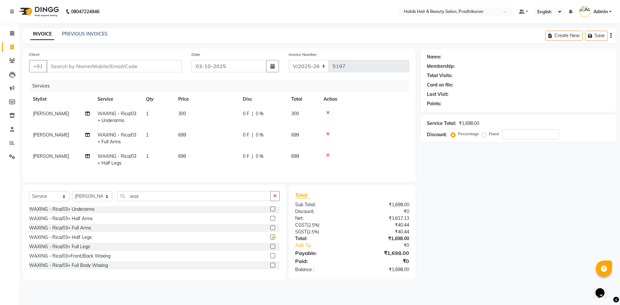
checkbox input "false"
click at [286, 160] on td "0 F | 0 %" at bounding box center [263, 159] width 48 height 21
select select "92013"
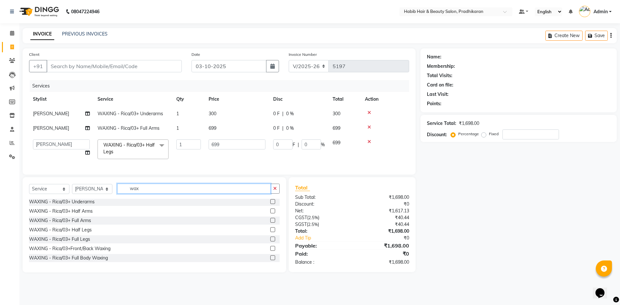
drag, startPoint x: 142, startPoint y: 195, endPoint x: 186, endPoint y: 190, distance: 44.6
click at [158, 194] on input "wax" at bounding box center [193, 189] width 153 height 10
type input "w"
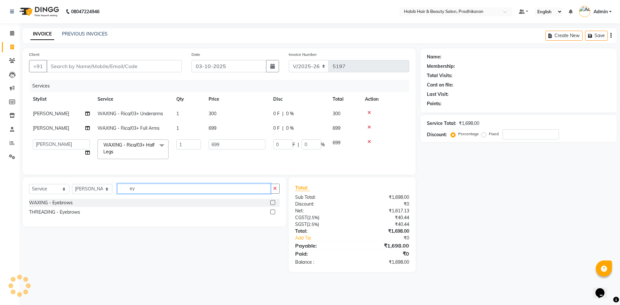
scroll to position [0, 0]
type input "eye"
click at [272, 214] on label at bounding box center [272, 212] width 5 height 5
click at [272, 214] on input "checkbox" at bounding box center [272, 212] width 4 height 4
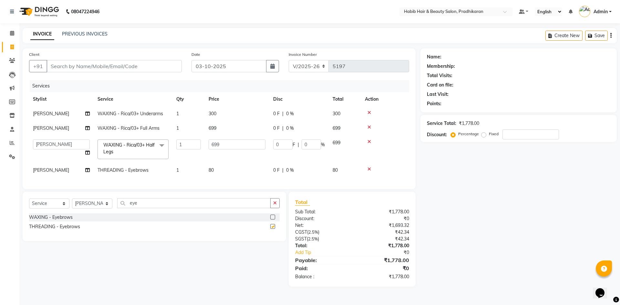
checkbox input "false"
click at [306, 172] on div "0 F | 0 %" at bounding box center [299, 170] width 52 height 7
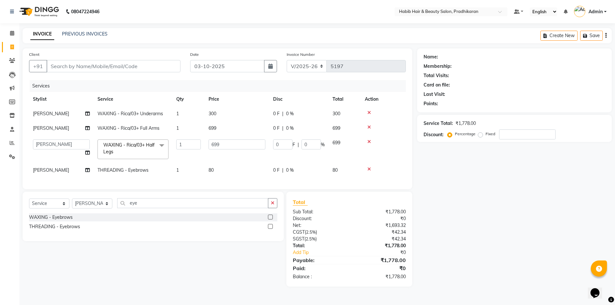
select select "92013"
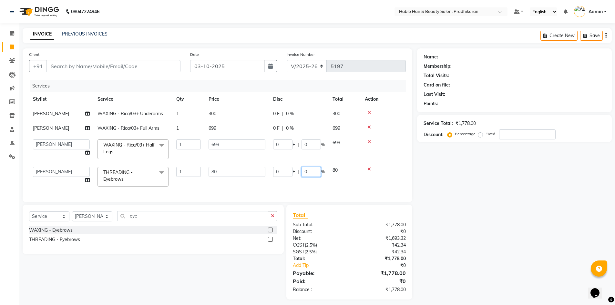
click at [308, 169] on input "0" at bounding box center [311, 172] width 19 height 10
type input "50"
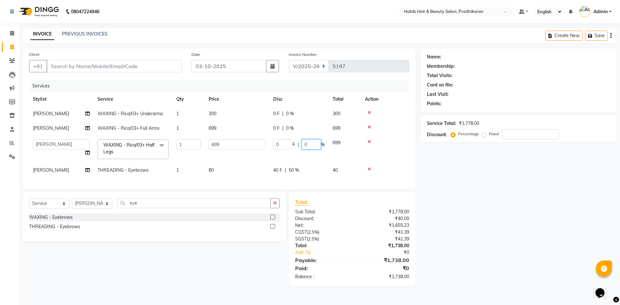
click at [310, 142] on input "0" at bounding box center [311, 145] width 19 height 10
type input "40"
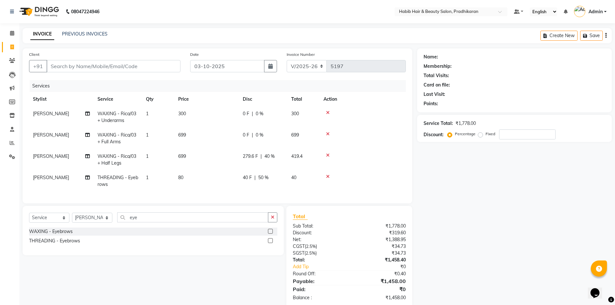
click at [304, 127] on tbody "[PERSON_NAME] WAXING - Rica/03+ Underarms 1 300 0 F | 0 % 300 [PERSON_NAME] WAX…" at bounding box center [217, 149] width 377 height 85
click at [276, 141] on td "0 F | 0 %" at bounding box center [263, 138] width 48 height 21
select select "92013"
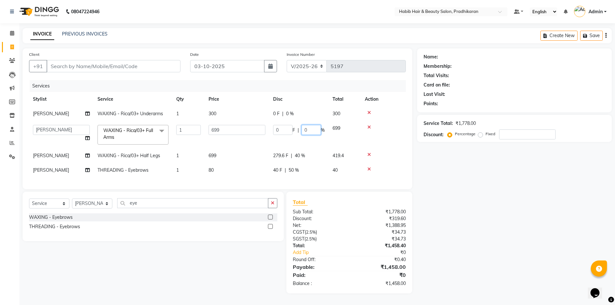
click at [312, 130] on input "0" at bounding box center [311, 130] width 19 height 10
type input "40"
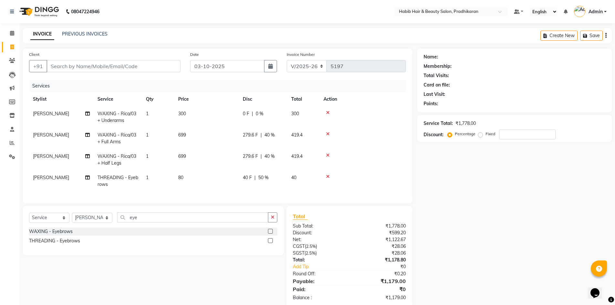
click at [307, 113] on tr "[PERSON_NAME] WAXING - Rica/03+ Underarms 1 300 0 F | 0 % 300" at bounding box center [217, 117] width 377 height 21
click at [275, 114] on div "0 F | 0 %" at bounding box center [263, 113] width 41 height 7
select select "92013"
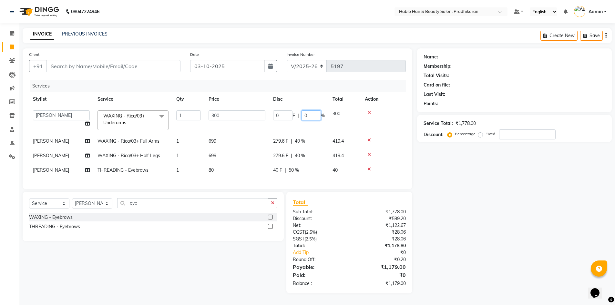
click at [308, 117] on input "0" at bounding box center [311, 115] width 19 height 10
type input "40"
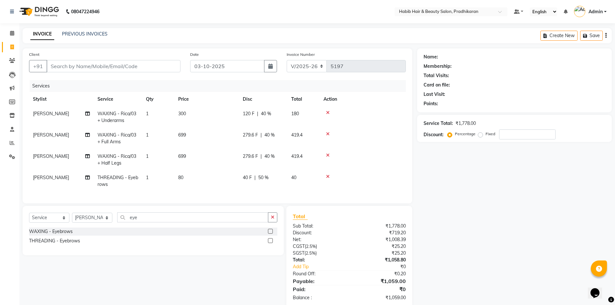
click at [314, 133] on tbody "[PERSON_NAME] WAXING - Rica/03+ Underarms 1 300 120 F | 40 % 180 [PERSON_NAME] …" at bounding box center [217, 149] width 377 height 85
click at [103, 67] on input "Client" at bounding box center [114, 66] width 134 height 12
type input "6"
type input "0"
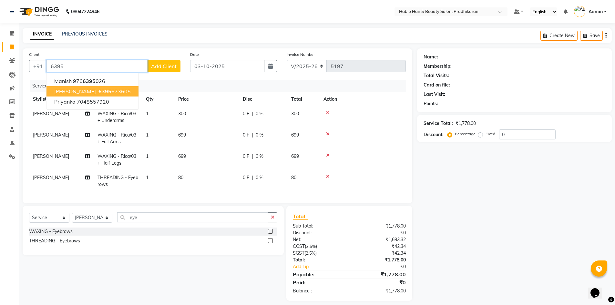
click at [67, 91] on span "[PERSON_NAME]" at bounding box center [75, 91] width 42 height 6
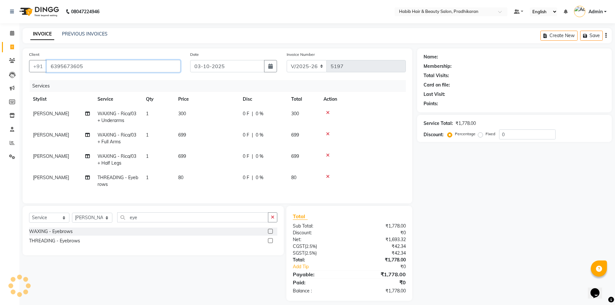
type input "6395673605"
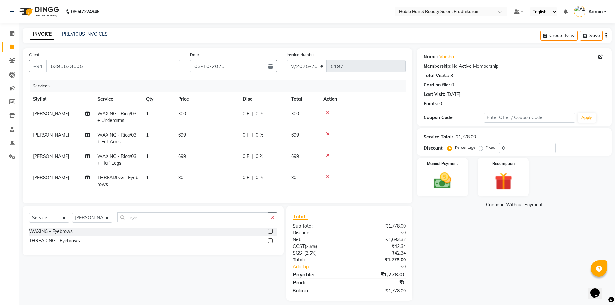
click at [300, 180] on td "80" at bounding box center [303, 181] width 32 height 21
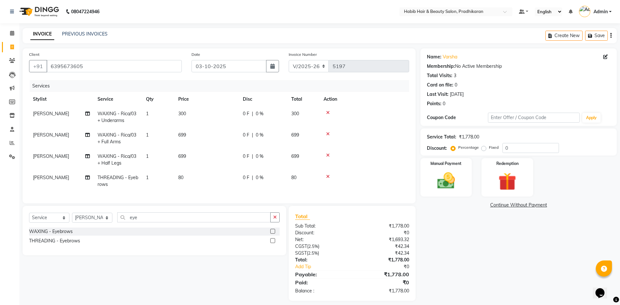
select select "92013"
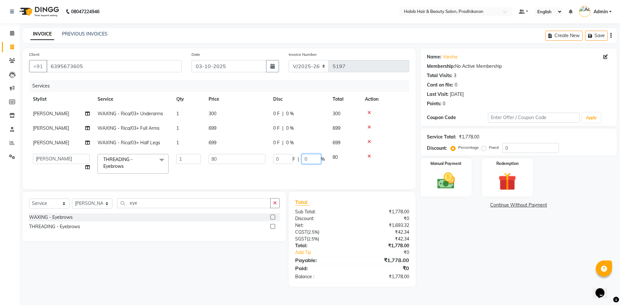
click at [312, 157] on input "0" at bounding box center [311, 159] width 19 height 10
type input "50"
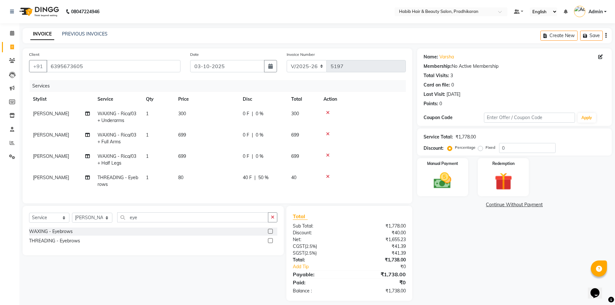
drag, startPoint x: 311, startPoint y: 145, endPoint x: 310, endPoint y: 148, distance: 3.5
click at [311, 146] on tbody "[PERSON_NAME] WAXING - Rica/03+ Underarms 1 300 0 F | 0 % 300 [PERSON_NAME] WAX…" at bounding box center [217, 149] width 377 height 85
click at [286, 157] on td "0 F | 0 %" at bounding box center [263, 159] width 48 height 21
select select "92013"
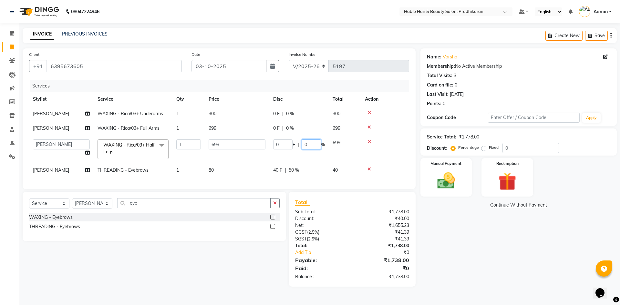
click at [309, 145] on input "0" at bounding box center [311, 145] width 19 height 10
type input "40"
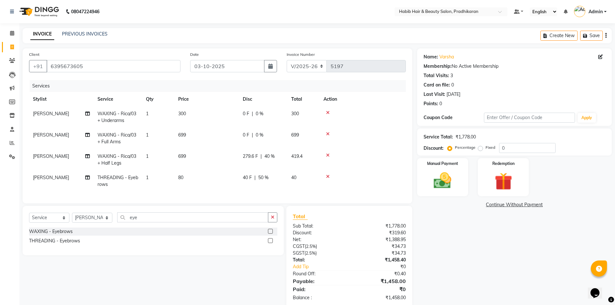
click at [300, 130] on tr "[PERSON_NAME] WAXING - Rica/03+ Full Arms 1 699 0 F | 0 % 699" at bounding box center [217, 138] width 377 height 21
click at [284, 134] on td "0 F | 0 %" at bounding box center [263, 138] width 48 height 21
select select "92013"
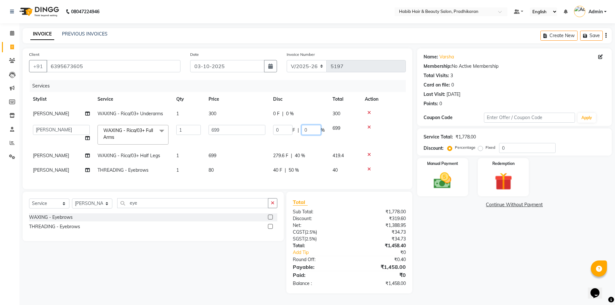
click at [312, 131] on input "0" at bounding box center [311, 130] width 19 height 10
type input "40"
click at [311, 110] on tr "[PERSON_NAME] WAXING - Rica/03+ Underarms 1 300 0 F | 0 % 300" at bounding box center [217, 114] width 377 height 15
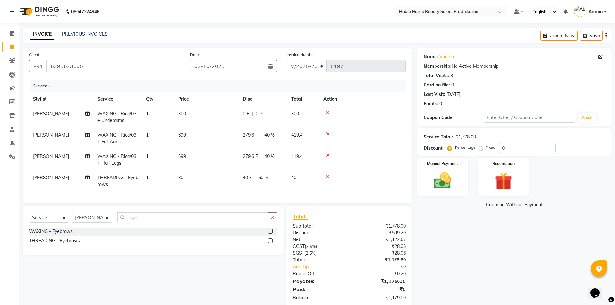
click at [284, 120] on td "0 F | 0 %" at bounding box center [263, 117] width 48 height 21
select select "92013"
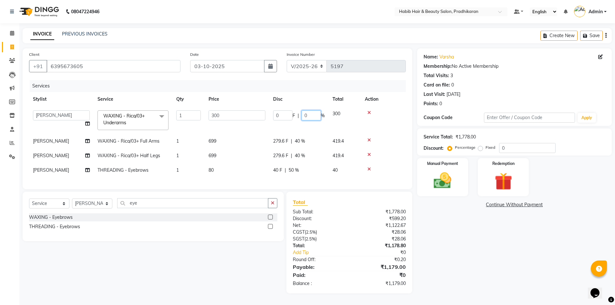
click at [316, 115] on input "0" at bounding box center [311, 115] width 19 height 10
type input "40"
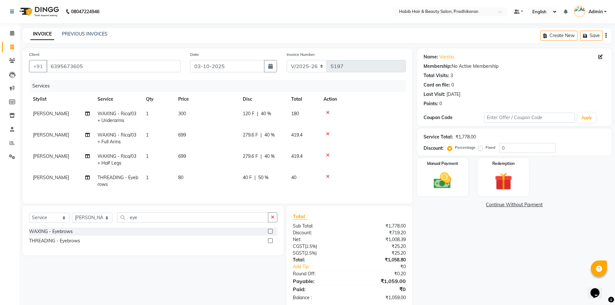
click at [321, 153] on tr "[PERSON_NAME] WAXING - Rica/03+ Half Legs 1 699 279.6 F | 40 % 419.4" at bounding box center [217, 159] width 377 height 21
click at [315, 141] on td "419.4" at bounding box center [303, 138] width 32 height 21
select select "92013"
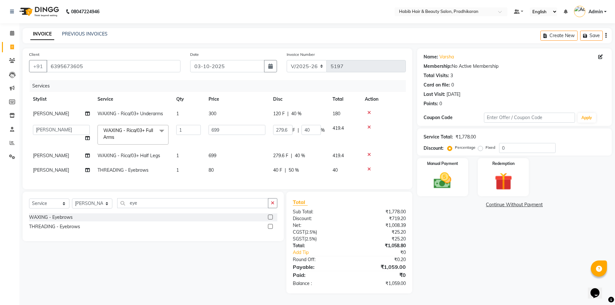
click at [350, 129] on td "419.4" at bounding box center [345, 134] width 32 height 27
click at [231, 129] on input "699" at bounding box center [237, 130] width 57 height 10
type input "698"
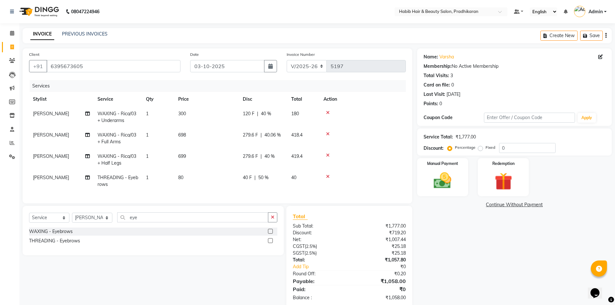
click at [303, 146] on tr "[PERSON_NAME] WAXING - Rica/03+ Full Arms 1 698 279.6 F | 40.06 % 418.4" at bounding box center [217, 138] width 377 height 21
click at [447, 181] on img at bounding box center [443, 180] width 30 height 21
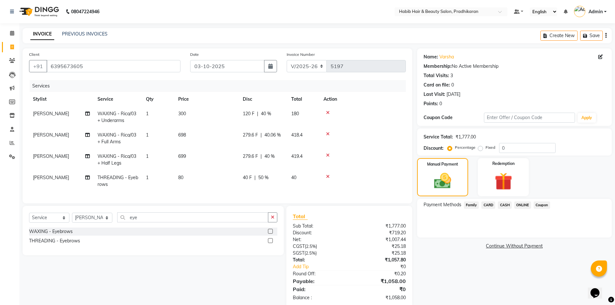
click at [516, 205] on span "ONLINE" at bounding box center [523, 205] width 17 height 7
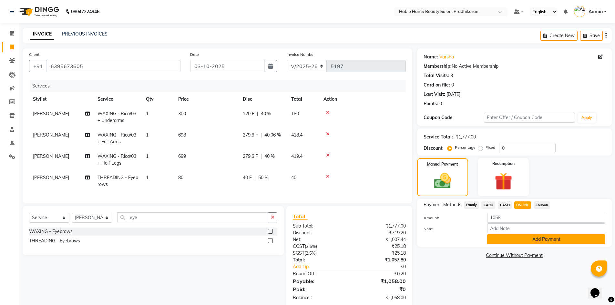
click at [524, 235] on button "Add Payment" at bounding box center [546, 239] width 118 height 10
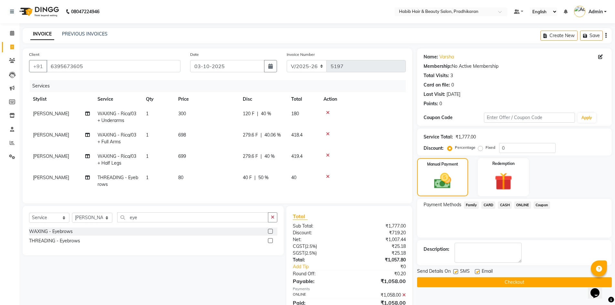
click at [519, 279] on button "Checkout" at bounding box center [514, 282] width 195 height 10
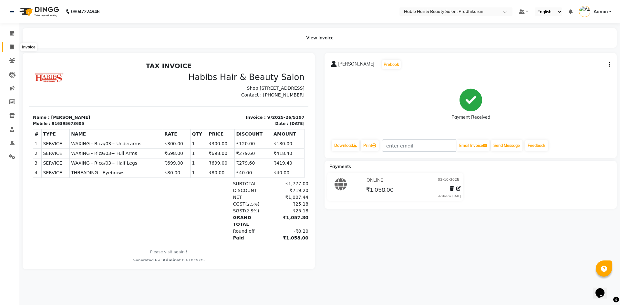
click at [17, 48] on span at bounding box center [11, 47] width 11 height 7
select select "5583"
select select "service"
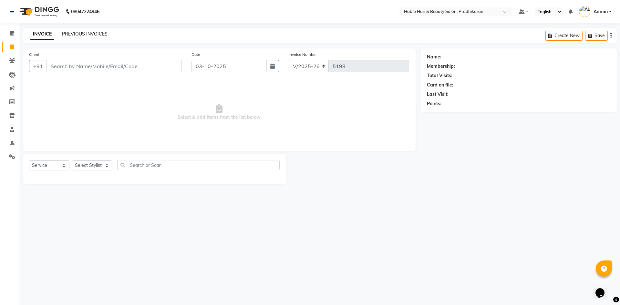
click at [85, 34] on link "PREVIOUS INVOICES" at bounding box center [85, 34] width 46 height 6
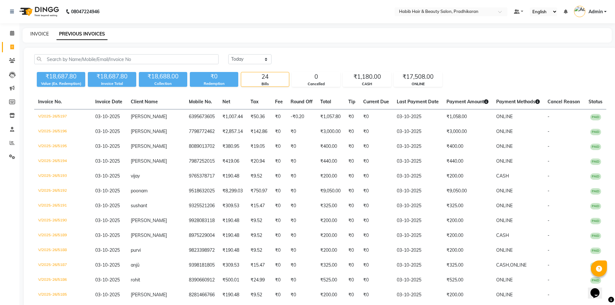
click at [45, 33] on link "INVOICE" at bounding box center [39, 34] width 18 height 6
select select "5583"
select select "service"
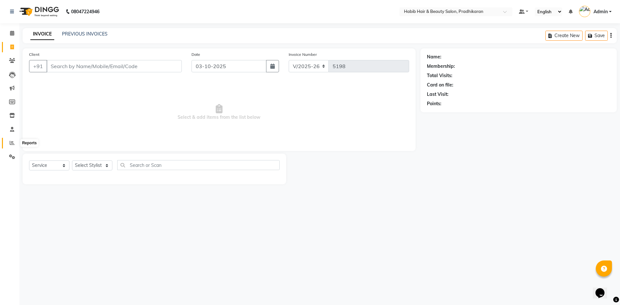
click at [14, 144] on icon at bounding box center [12, 143] width 5 height 5
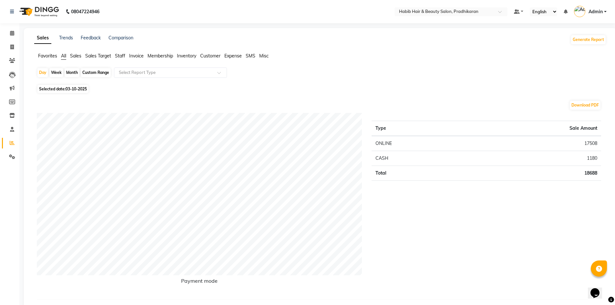
click at [74, 70] on div "Month" at bounding box center [72, 72] width 15 height 9
select select "10"
select select "2025"
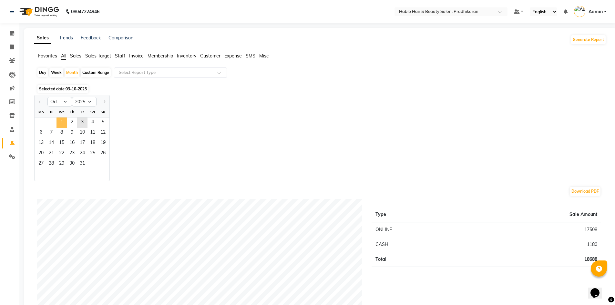
click at [59, 118] on span "1" at bounding box center [62, 123] width 10 height 10
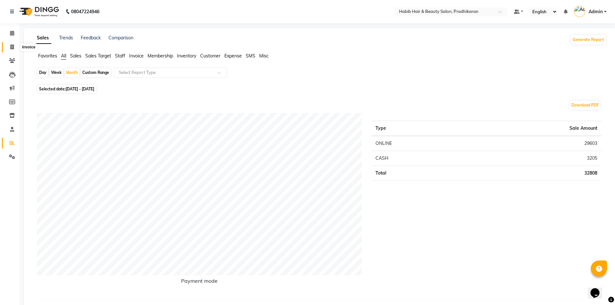
click at [14, 49] on span at bounding box center [11, 47] width 11 height 7
select select "5583"
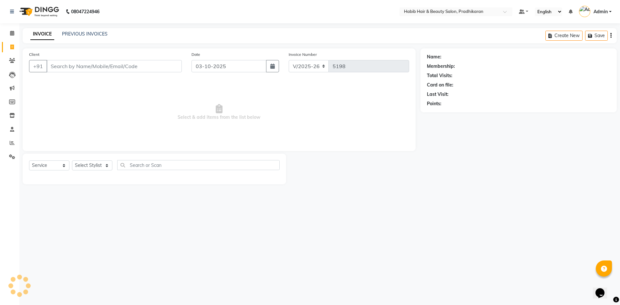
click at [80, 62] on input "Client" at bounding box center [114, 66] width 135 height 12
click at [555, 155] on div "Name: Membership: Total Visits: Card on file: Last Visit: Points:" at bounding box center [521, 116] width 201 height 136
